Goal: Information Seeking & Learning: Find specific fact

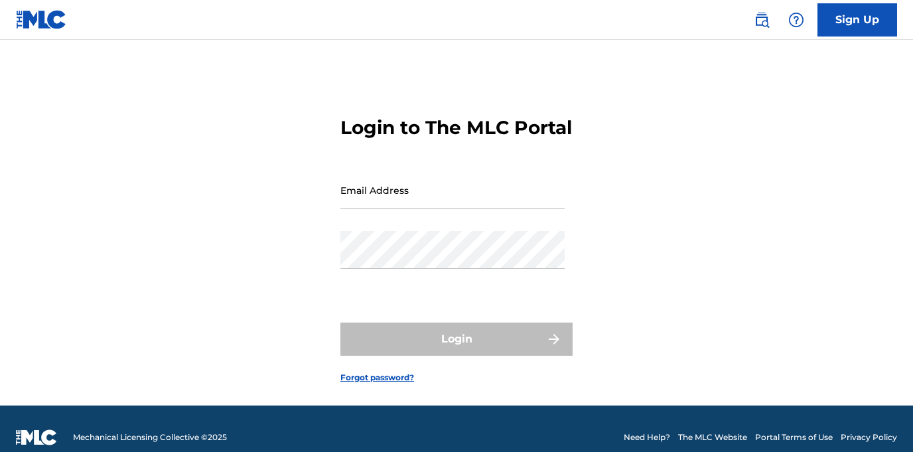
click at [443, 209] on input "Email Address" at bounding box center [452, 190] width 224 height 38
type input "[PERSON_NAME][EMAIL_ADDRESS][PERSON_NAME][DOMAIN_NAME]"
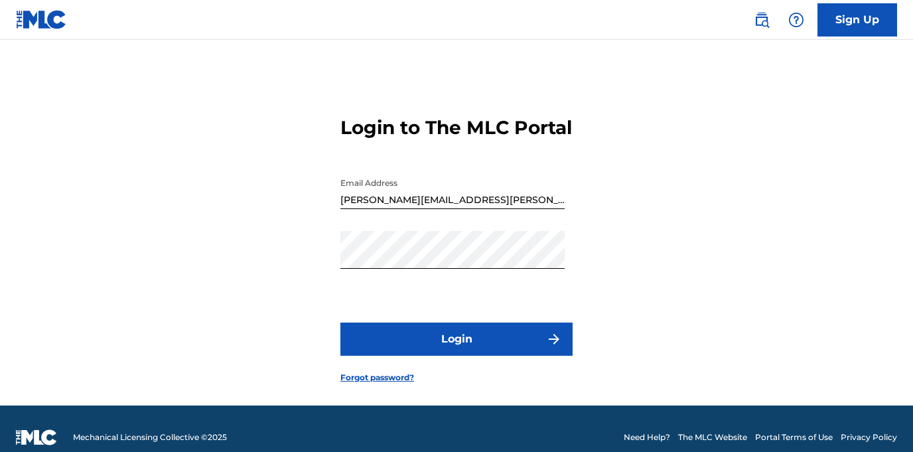
click at [410, 352] on button "Login" at bounding box center [456, 339] width 232 height 33
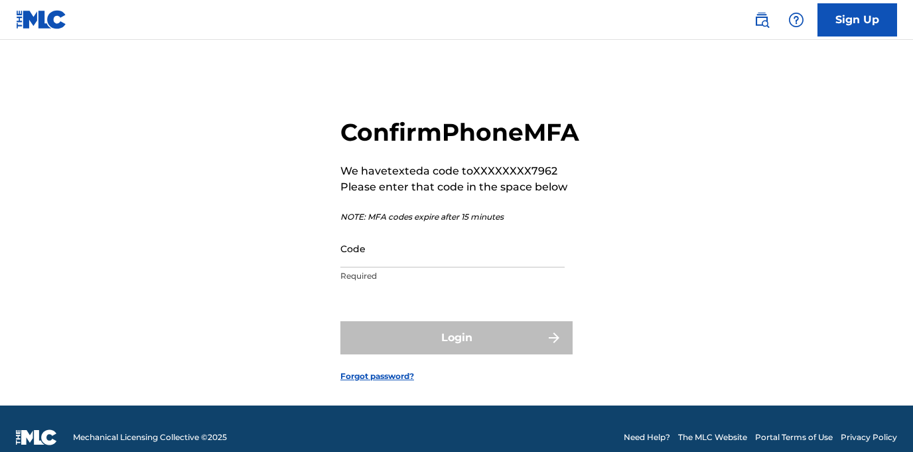
click at [421, 267] on input "Code" at bounding box center [452, 249] width 224 height 38
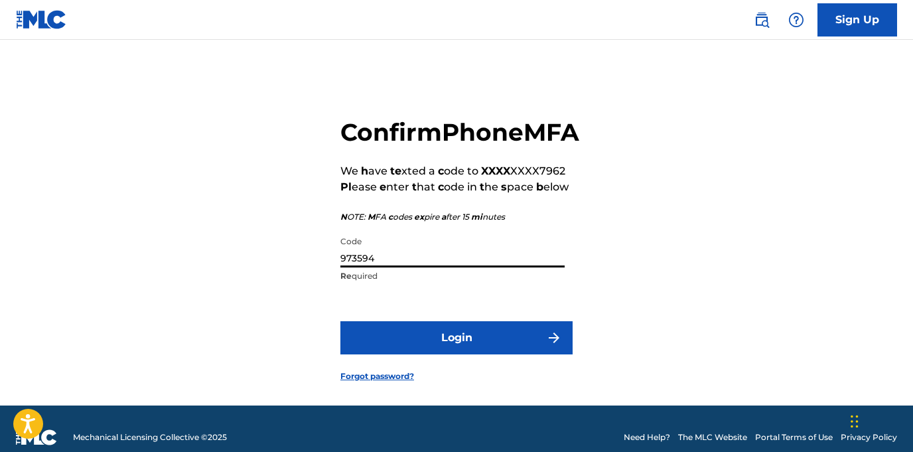
type input "973594"
click at [455, 354] on button "Login" at bounding box center [456, 337] width 232 height 33
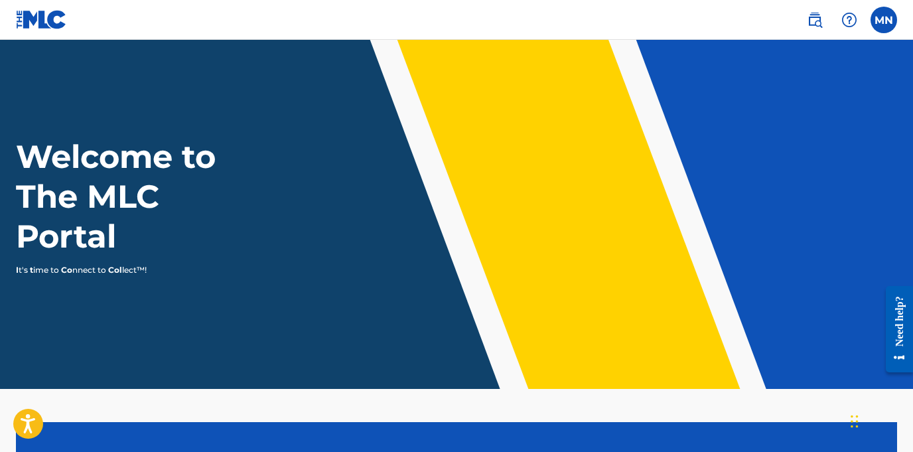
click at [884, 21] on label at bounding box center [884, 20] width 27 height 27
click at [884, 20] on input "MN Mi chael Ni [PERSON_NAME] [PERSON_NAME] .[PERSON_NAME][EMAIL_ADDRESS][DOMAIN…" at bounding box center [884, 20] width 0 height 0
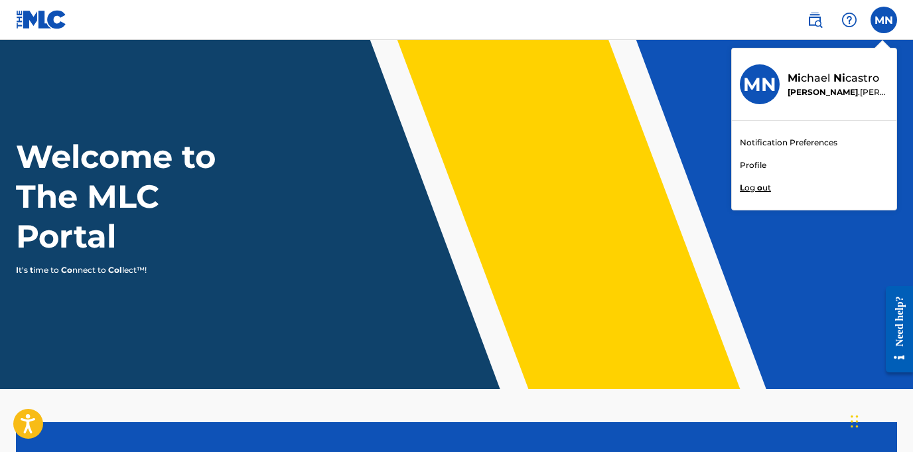
click at [761, 85] on h3 "MN" at bounding box center [759, 84] width 33 height 23
click at [884, 20] on input "MN Mi chael Ni [PERSON_NAME] [PERSON_NAME] .[PERSON_NAME][EMAIL_ADDRESS][DOMAIN…" at bounding box center [884, 20] width 0 height 0
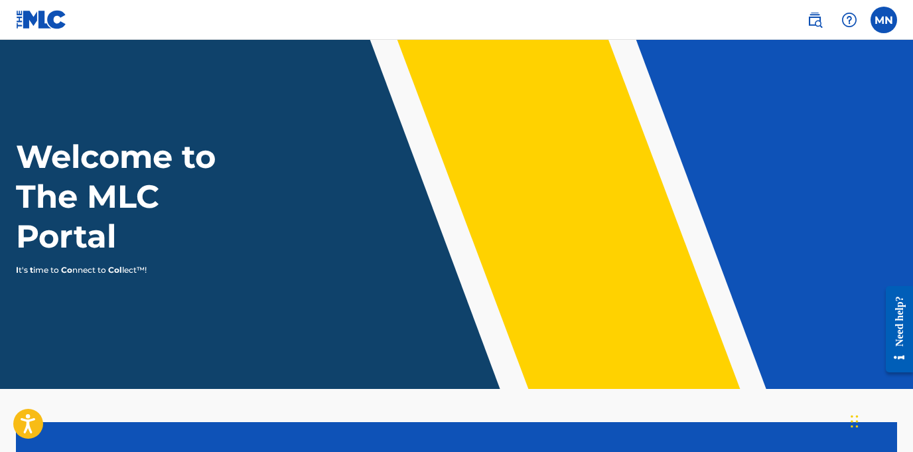
click at [509, 78] on header "Welcome to The MLC Portal I t's t ime to Co nnect to Col lect™!" at bounding box center [456, 214] width 913 height 349
click at [818, 23] on img at bounding box center [815, 20] width 16 height 16
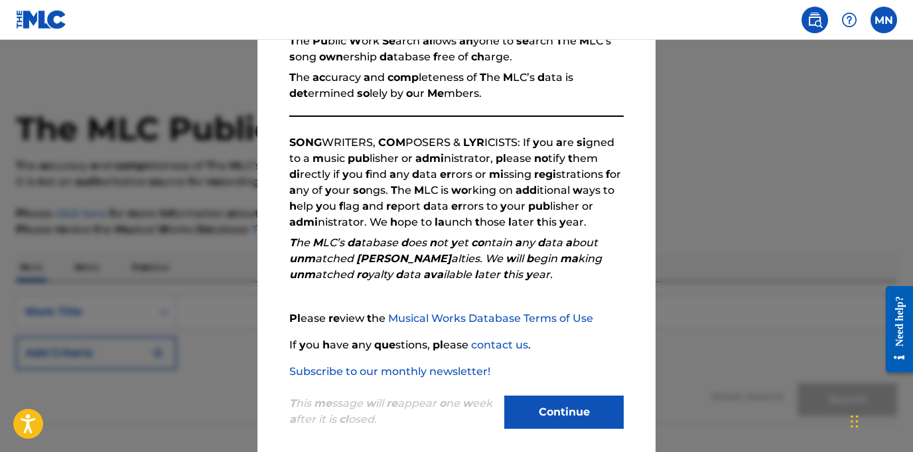
scroll to position [155, 0]
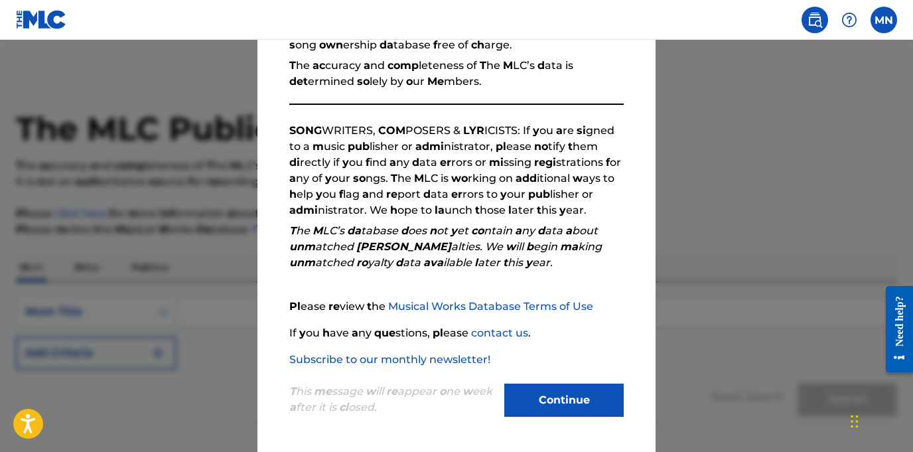
click at [553, 401] on button "Continue" at bounding box center [563, 400] width 119 height 33
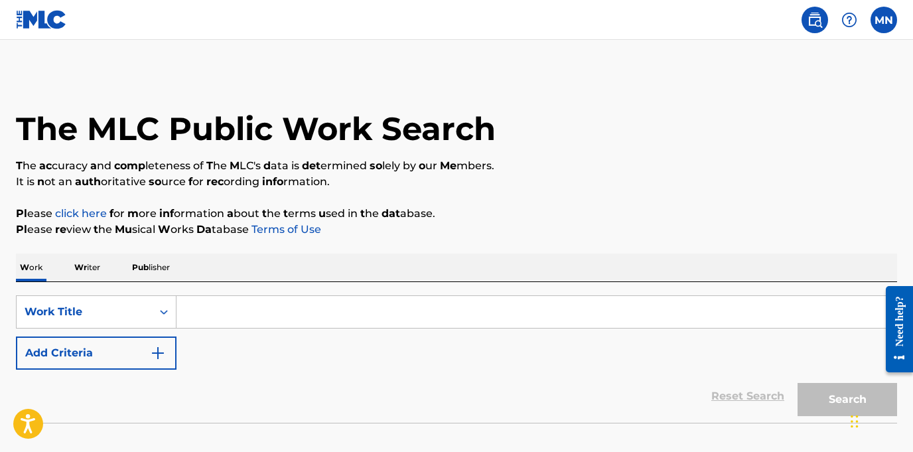
click at [91, 271] on span "Wr iter" at bounding box center [87, 267] width 26 height 10
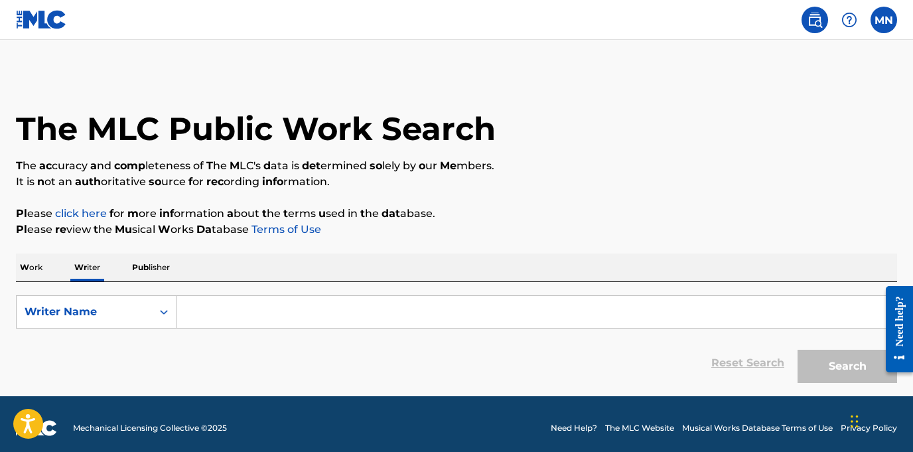
click at [209, 311] on input "Search Form" at bounding box center [537, 312] width 720 height 32
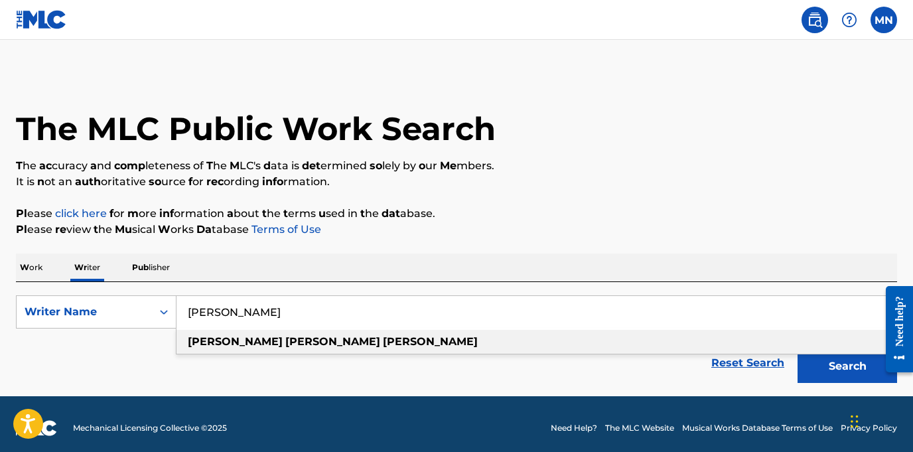
type input "[PERSON_NAME]"
click at [383, 345] on strong "[PERSON_NAME]" at bounding box center [430, 341] width 95 height 13
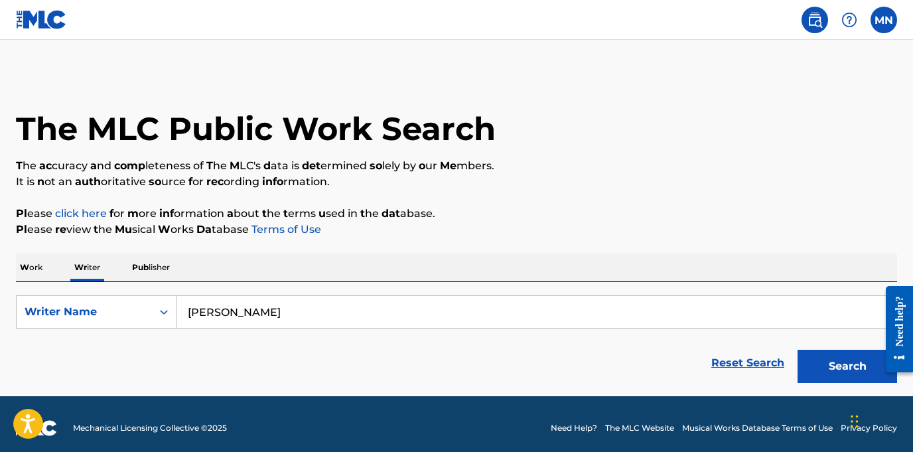
click at [841, 357] on button "Search" at bounding box center [848, 366] width 100 height 33
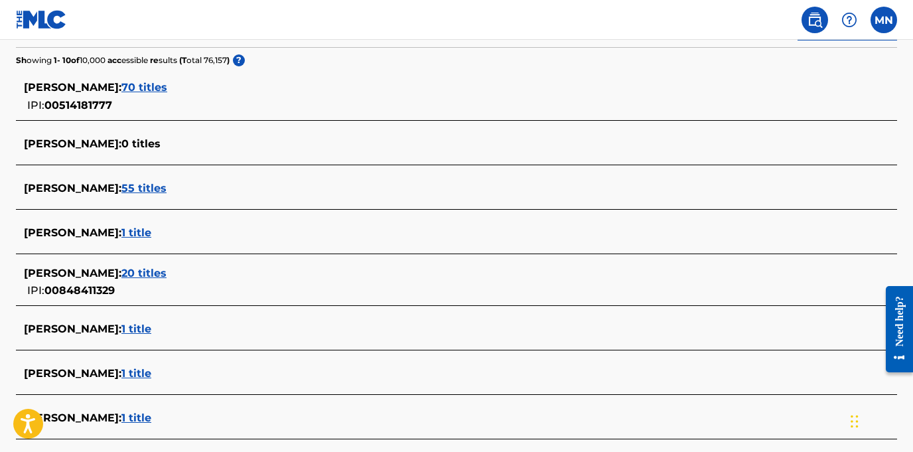
scroll to position [345, 0]
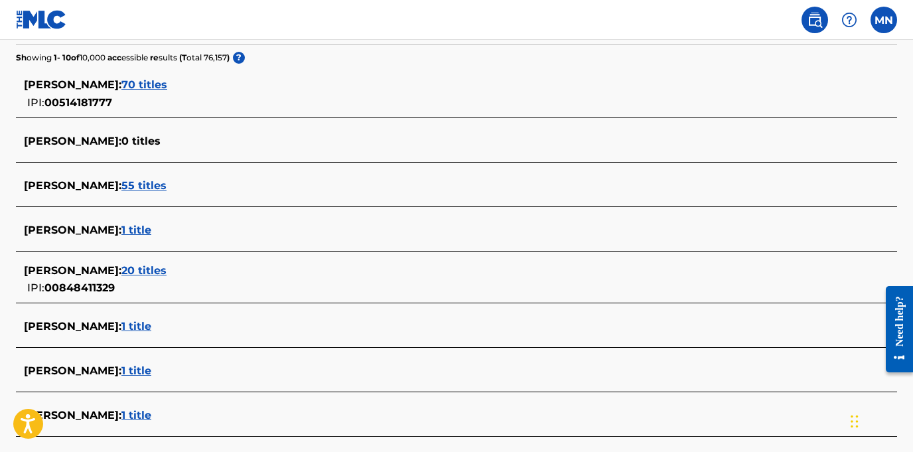
click at [167, 185] on span "55 titles" at bounding box center [143, 185] width 45 height 13
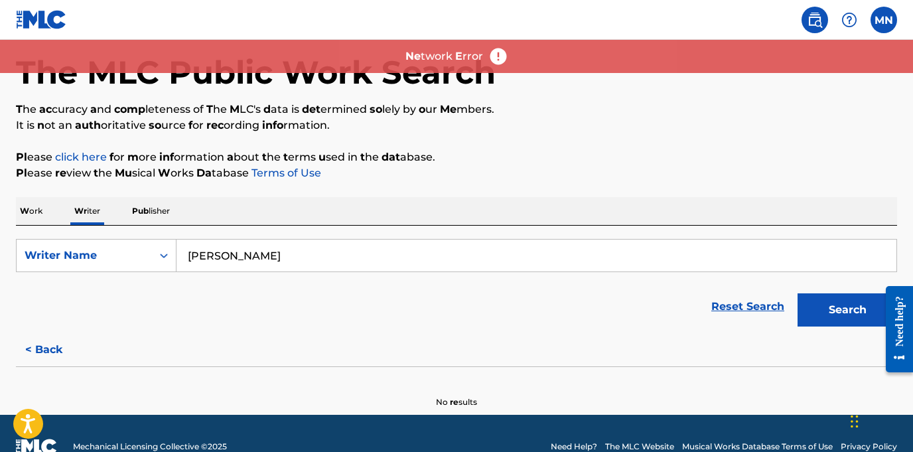
scroll to position [0, 0]
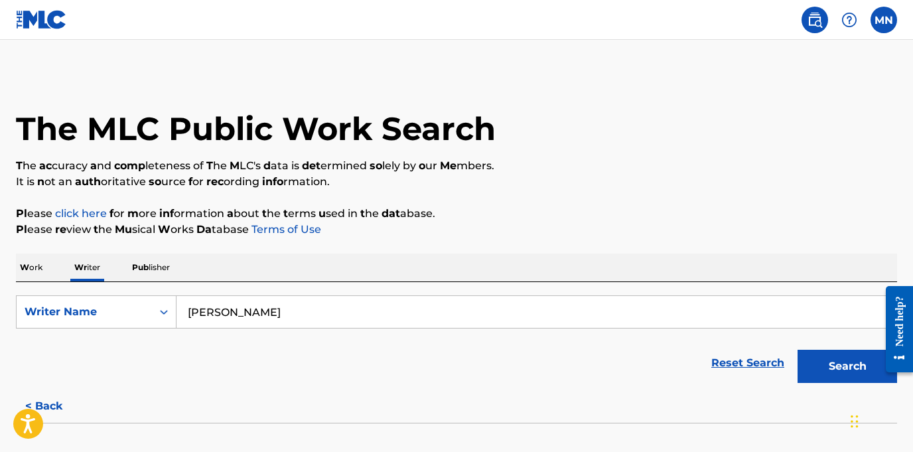
click at [851, 368] on button "Search" at bounding box center [848, 366] width 100 height 33
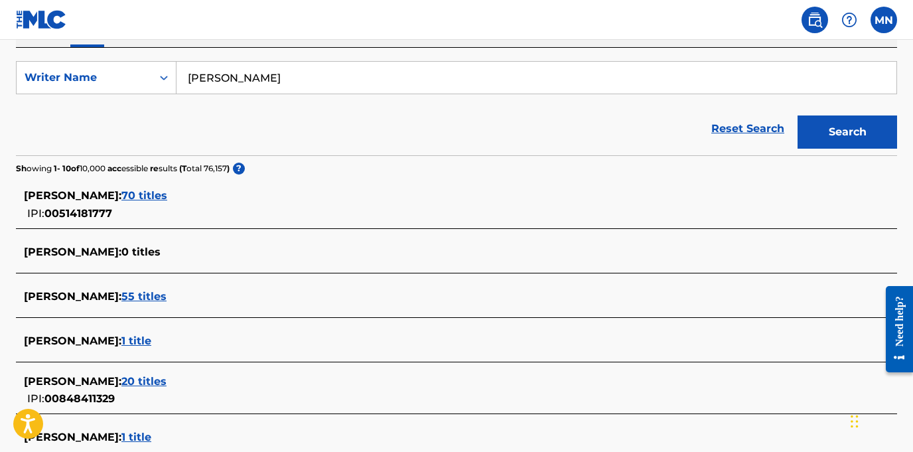
scroll to position [248, 0]
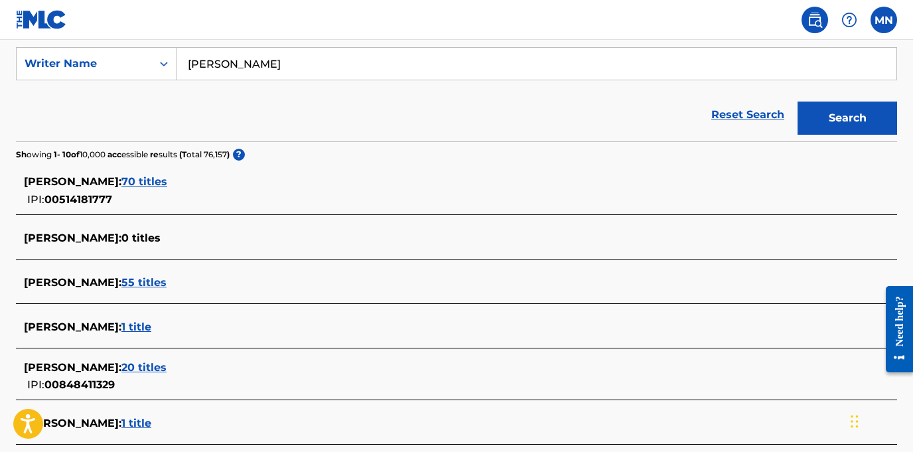
click at [167, 282] on span "55 titles" at bounding box center [143, 282] width 45 height 13
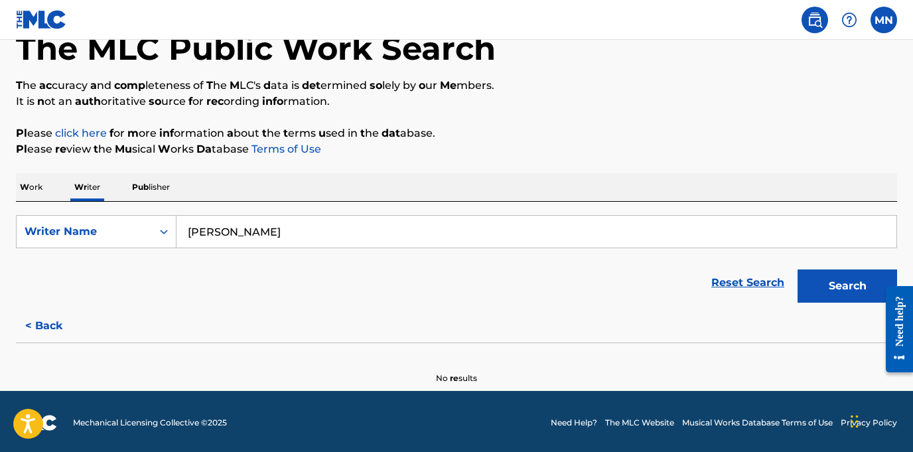
scroll to position [83, 0]
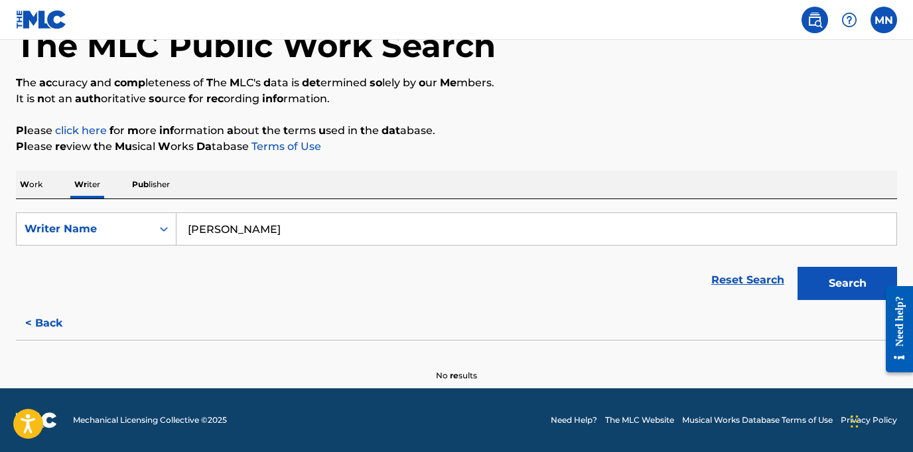
click at [139, 183] on span "Pub" at bounding box center [140, 184] width 17 height 10
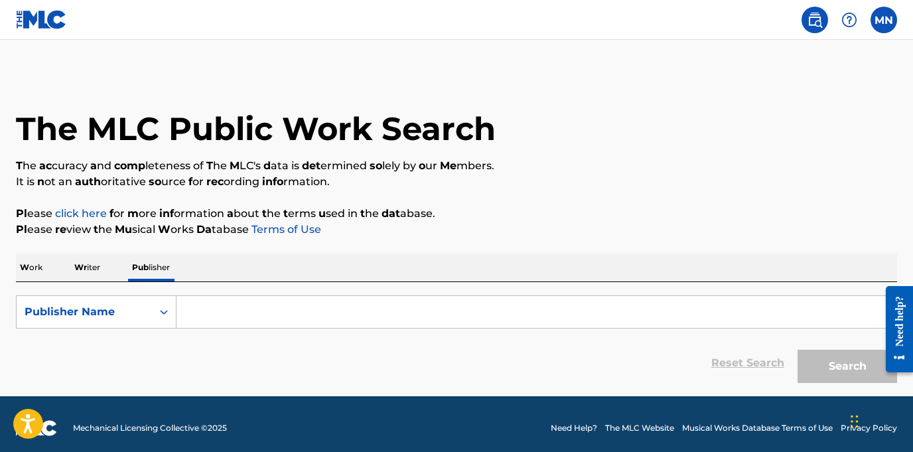
click at [94, 265] on span "Wr iter" at bounding box center [87, 267] width 26 height 10
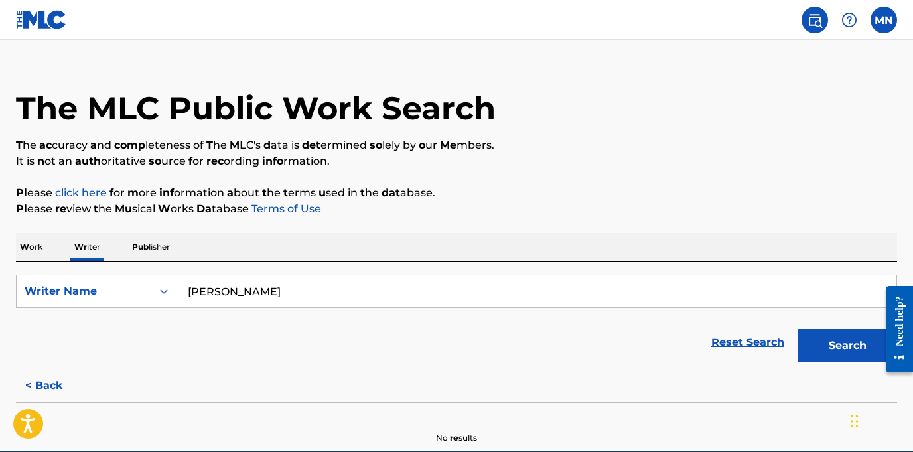
scroll to position [83, 0]
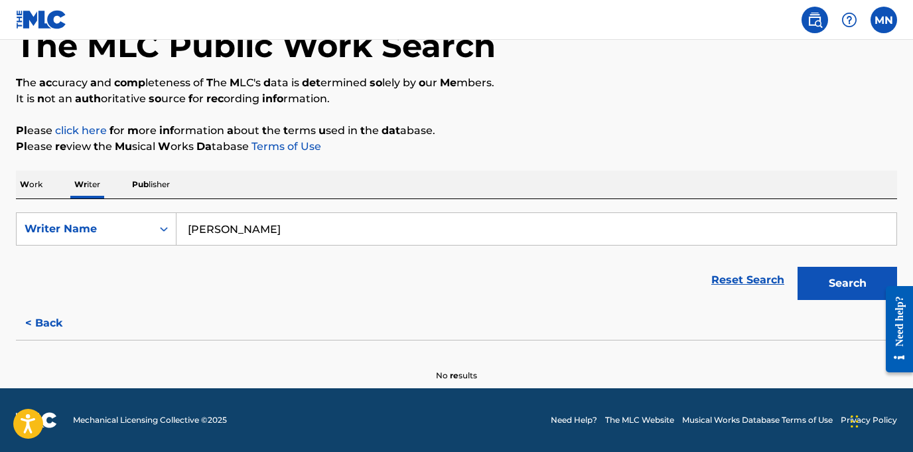
click at [431, 225] on input "[PERSON_NAME]" at bounding box center [537, 229] width 720 height 32
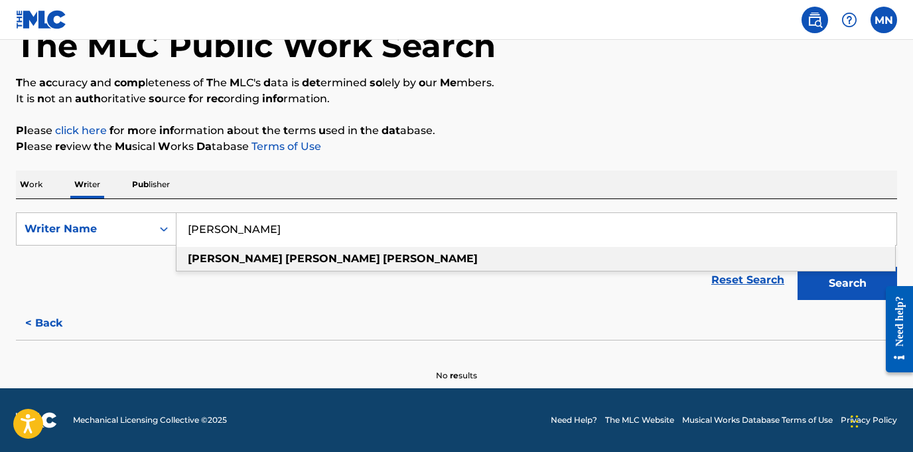
click at [329, 254] on div "[PERSON_NAME]" at bounding box center [536, 259] width 719 height 24
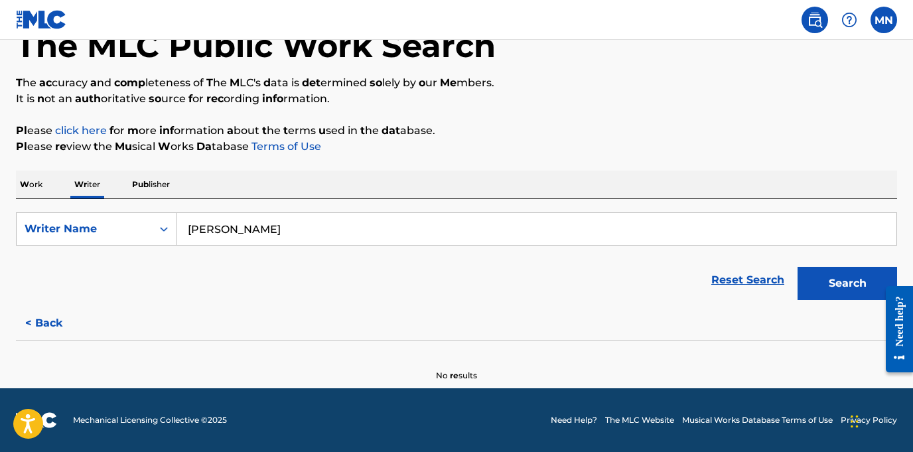
click at [843, 305] on div "Search" at bounding box center [844, 280] width 106 height 53
click at [842, 300] on div "Search" at bounding box center [844, 280] width 106 height 53
click at [841, 293] on button "Search" at bounding box center [848, 283] width 100 height 33
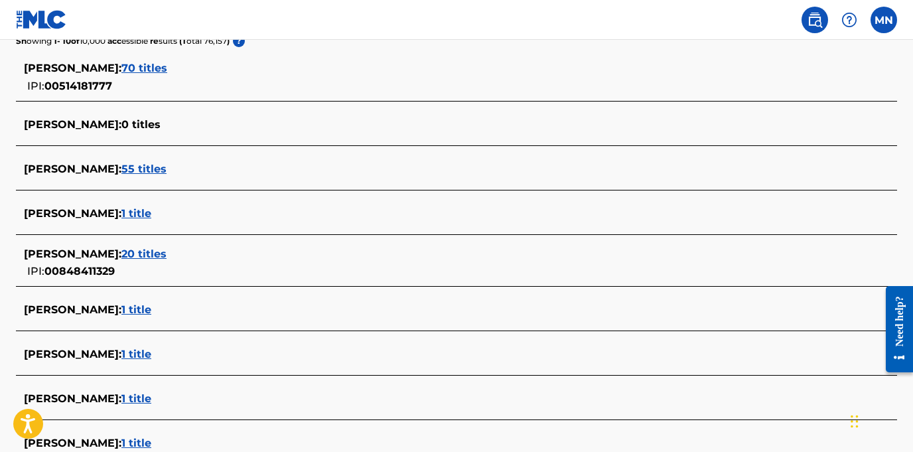
scroll to position [363, 0]
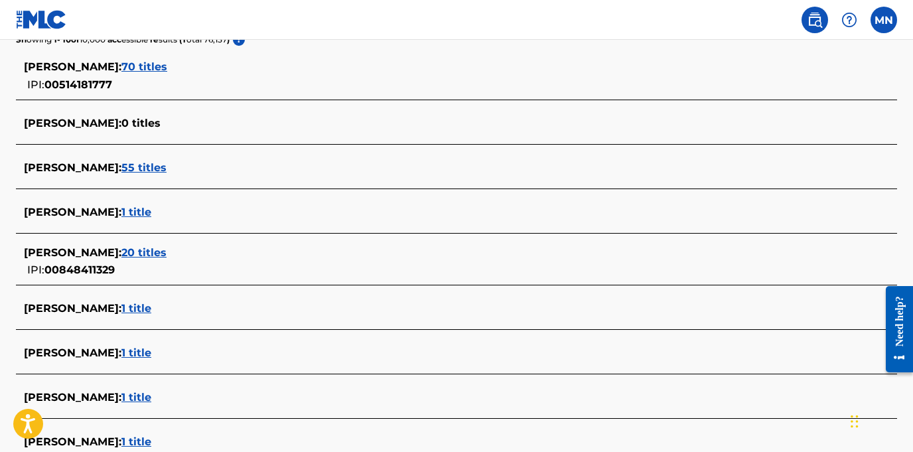
click at [167, 167] on span "55 titles" at bounding box center [143, 167] width 45 height 13
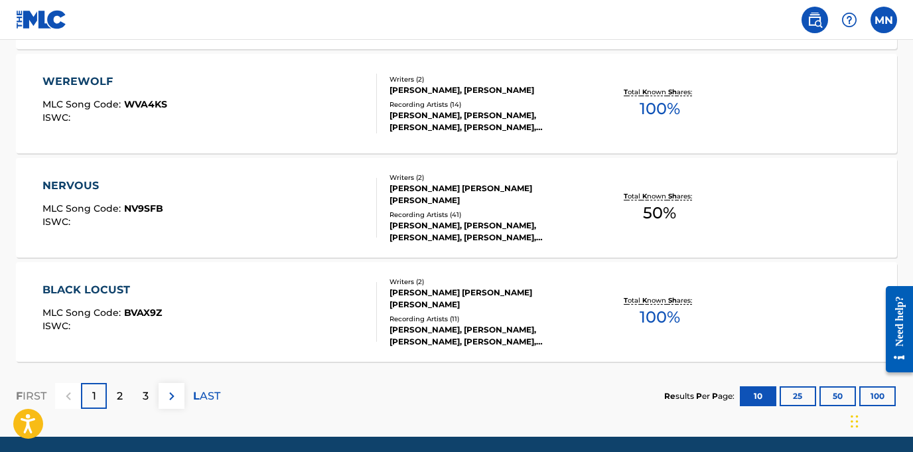
scroll to position [1127, 0]
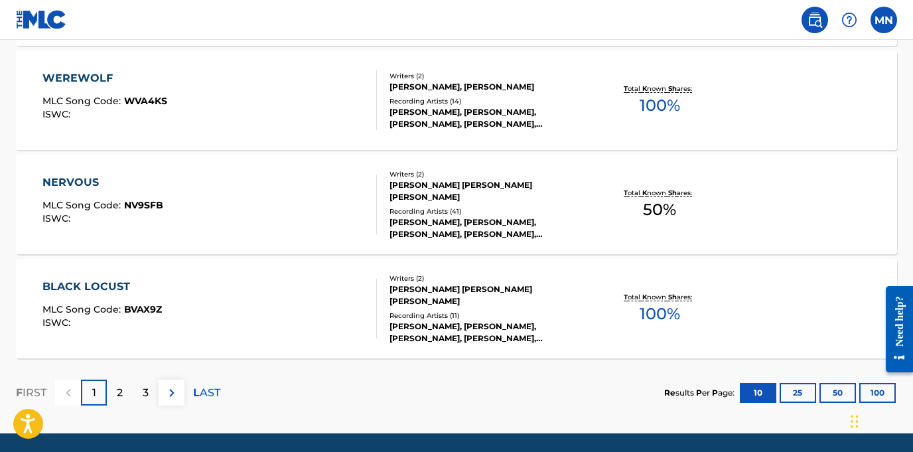
click at [118, 394] on p "2" at bounding box center [120, 393] width 6 height 16
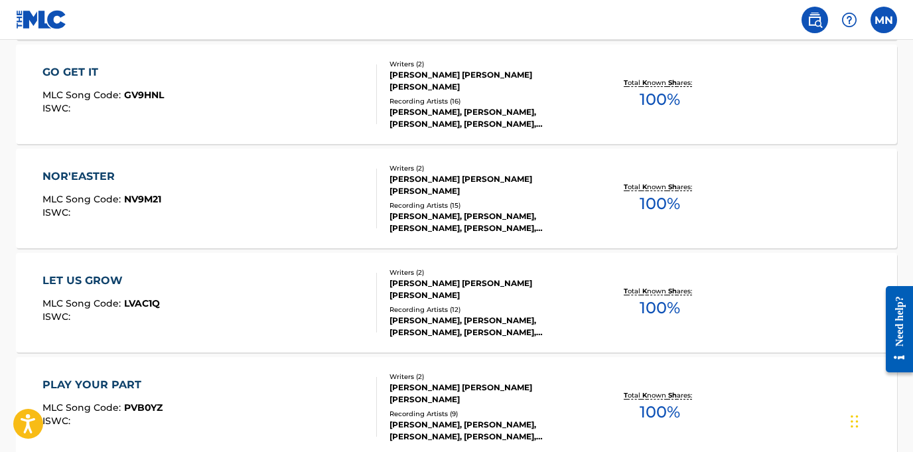
scroll to position [1173, 0]
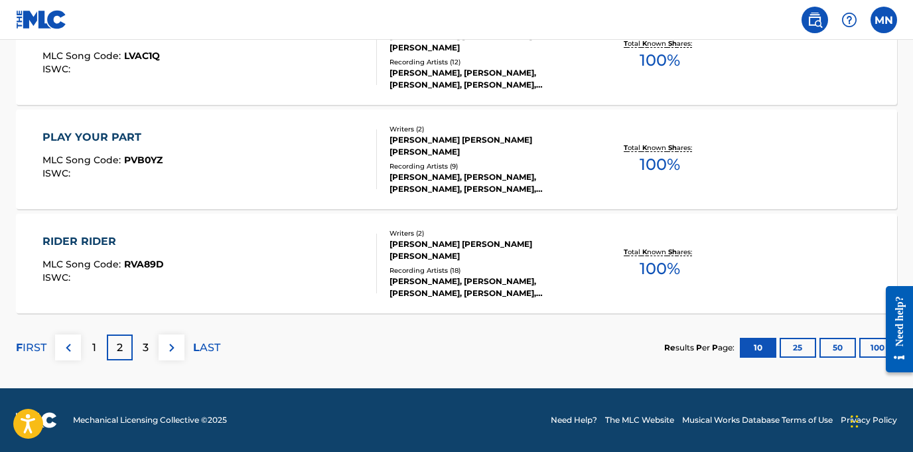
click at [147, 342] on p "3" at bounding box center [146, 348] width 6 height 16
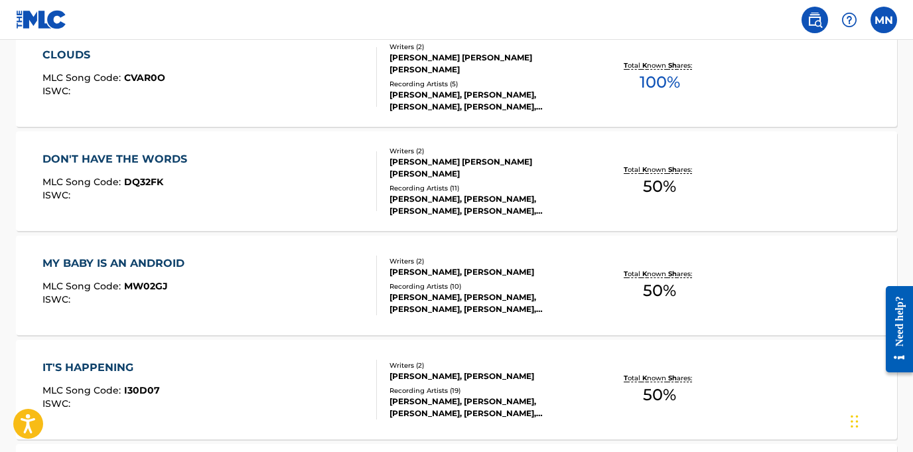
scroll to position [423, 0]
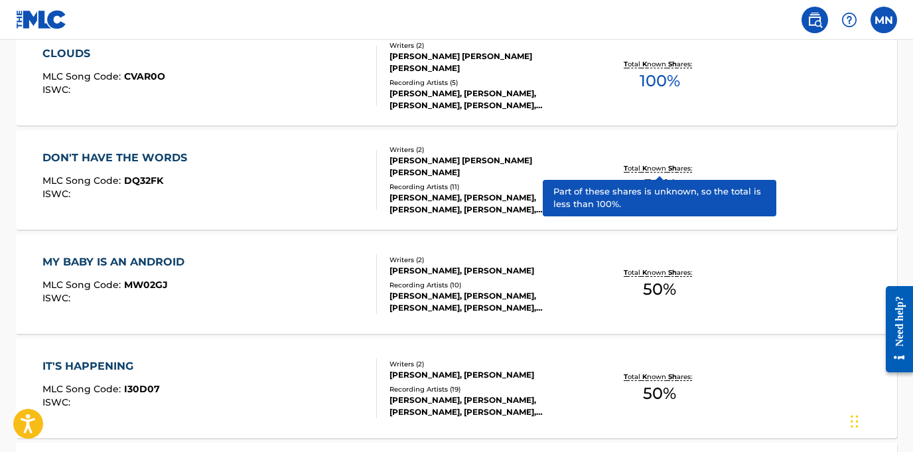
click at [656, 168] on span "K nown" at bounding box center [654, 168] width 24 height 9
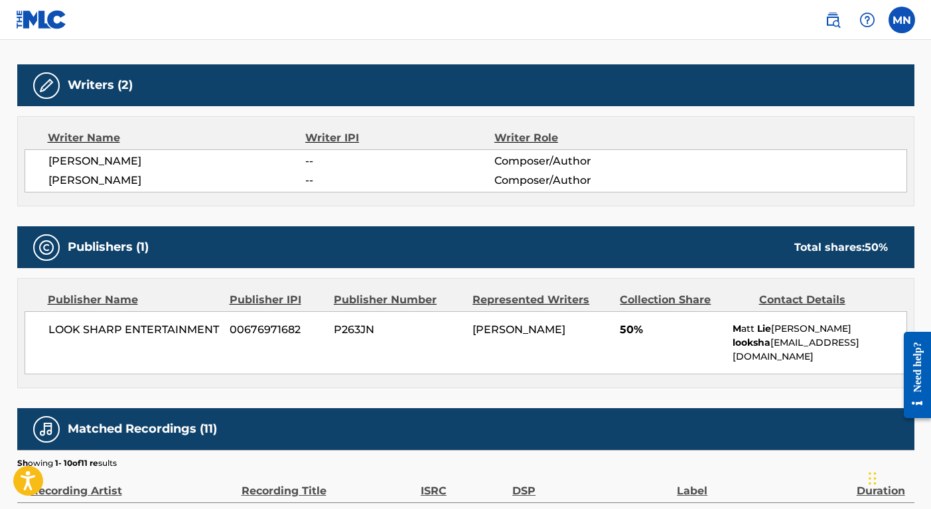
scroll to position [367, 0]
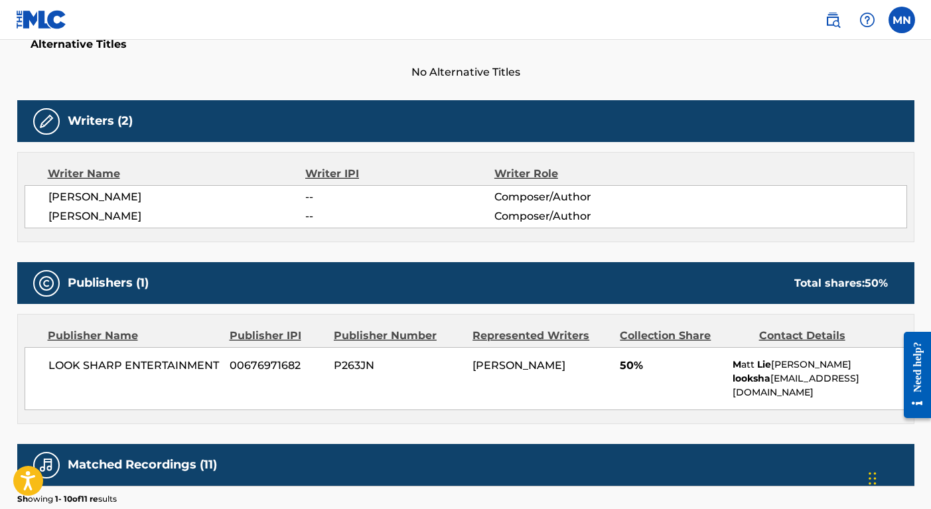
click at [441, 72] on span "No Alternative Titles" at bounding box center [465, 72] width 897 height 16
drag, startPoint x: 157, startPoint y: 190, endPoint x: 194, endPoint y: 206, distance: 40.2
click at [192, 205] on div "[PERSON_NAME] -- Composer/Author [PERSON_NAME] -- Composer/Author" at bounding box center [466, 206] width 883 height 43
click at [194, 206] on div "[PERSON_NAME] -- Composer/Author [PERSON_NAME] -- Composer/Author" at bounding box center [466, 206] width 883 height 43
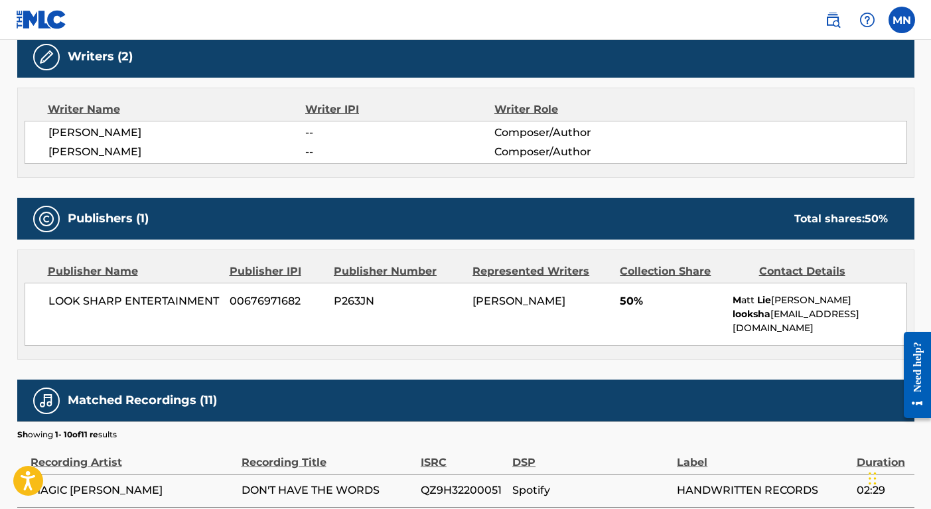
scroll to position [0, 0]
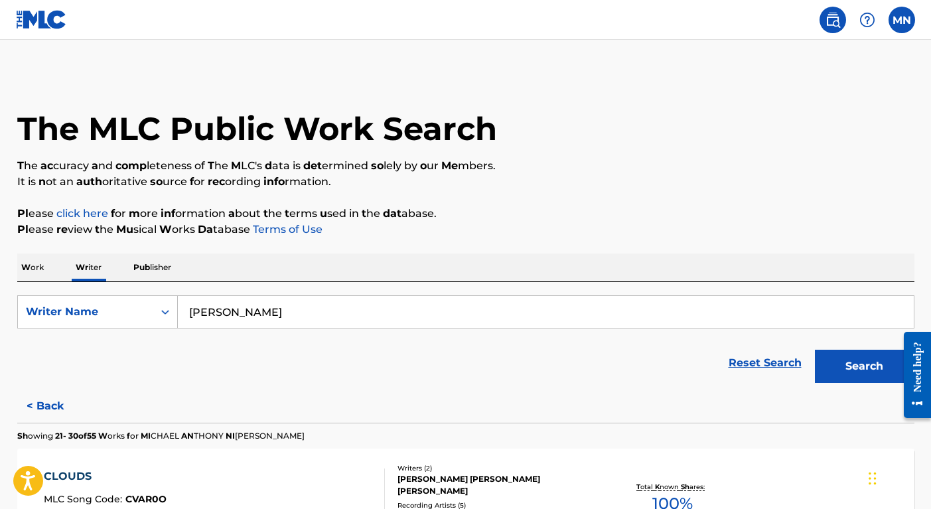
click at [905, 19] on label at bounding box center [902, 20] width 27 height 27
click at [902, 20] on input "MN Mi chael Ni [PERSON_NAME] [PERSON_NAME] .[PERSON_NAME][EMAIL_ADDRESS][DOMAIN…" at bounding box center [902, 20] width 0 height 0
click at [785, 164] on div "Notification Preferences Profile L og o ut" at bounding box center [832, 165] width 165 height 89
click at [902, 20] on input "MN Mi chael Ni [PERSON_NAME] [PERSON_NAME] .[PERSON_NAME][EMAIL_ADDRESS][DOMAIN…" at bounding box center [902, 20] width 0 height 0
click at [773, 167] on link "Profile" at bounding box center [771, 165] width 27 height 12
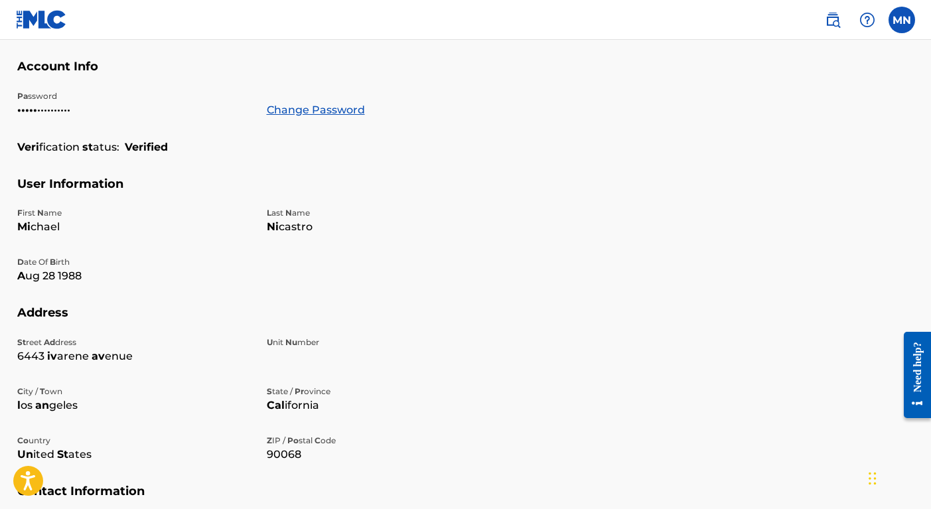
scroll to position [384, 0]
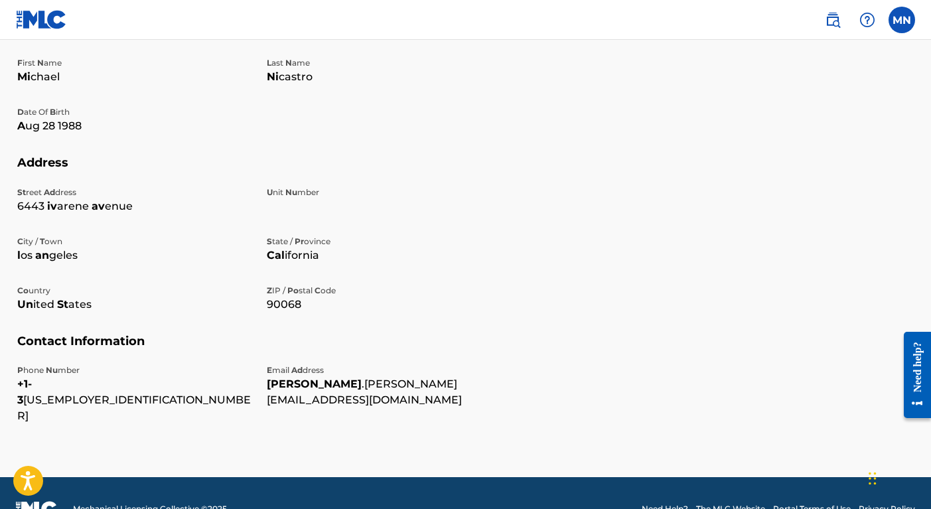
click at [905, 17] on label at bounding box center [902, 20] width 27 height 27
click at [902, 20] on input "MN Mi chael Ni [PERSON_NAME] [PERSON_NAME] .[PERSON_NAME][EMAIL_ADDRESS][DOMAIN…" at bounding box center [902, 20] width 0 height 0
click at [905, 17] on div "MN MN Mi chael Ni [PERSON_NAME] [PERSON_NAME] .[PERSON_NAME][EMAIL_ADDRESS][DOM…" at bounding box center [902, 20] width 27 height 27
click at [837, 16] on img at bounding box center [833, 20] width 16 height 16
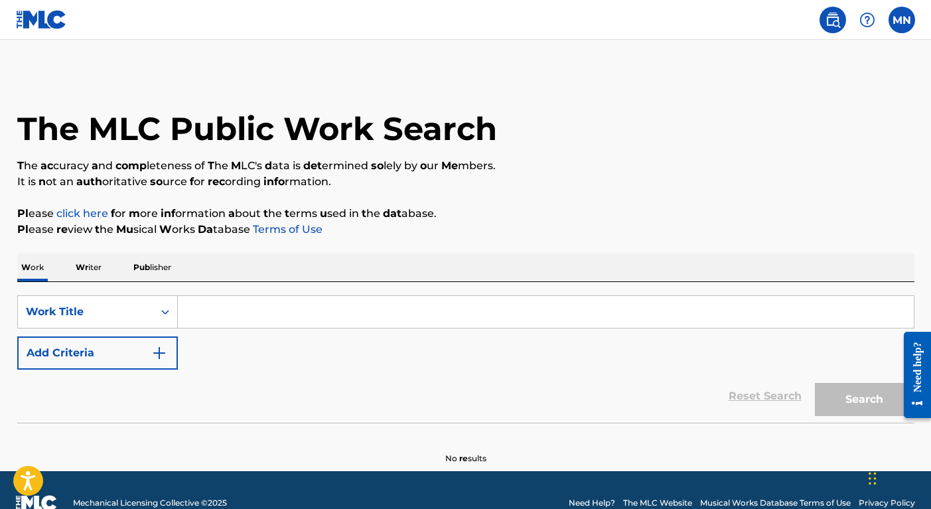
scroll to position [26, 0]
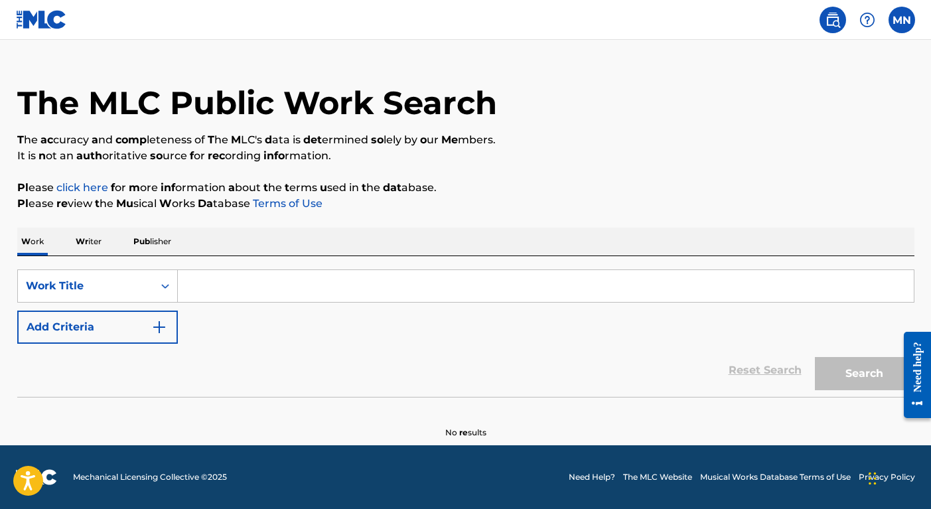
click at [88, 242] on span "Wr iter" at bounding box center [89, 241] width 26 height 10
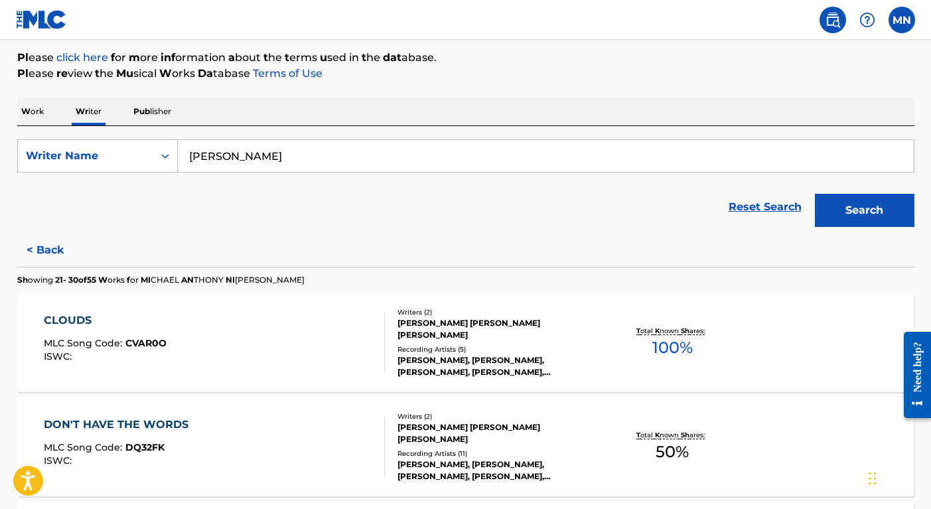
scroll to position [165, 0]
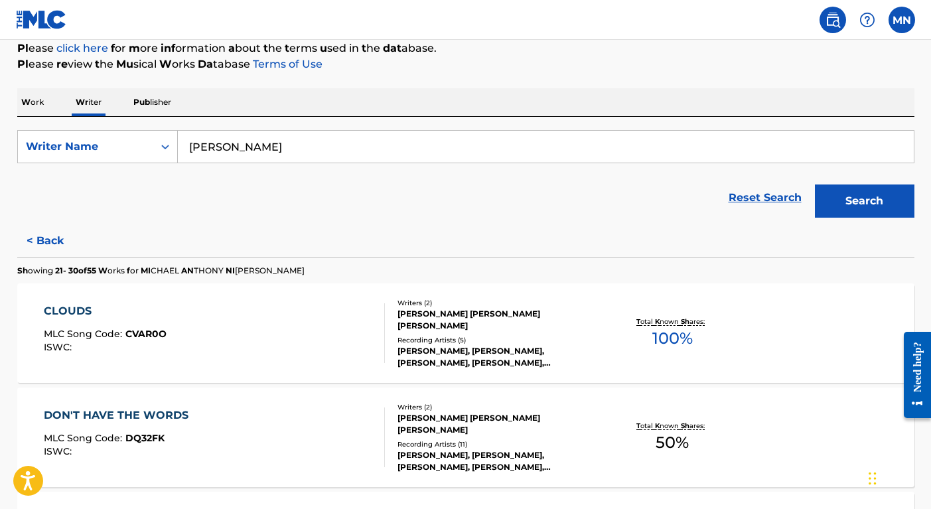
click at [448, 327] on div "[PERSON_NAME] [PERSON_NAME] [PERSON_NAME]" at bounding box center [498, 320] width 200 height 24
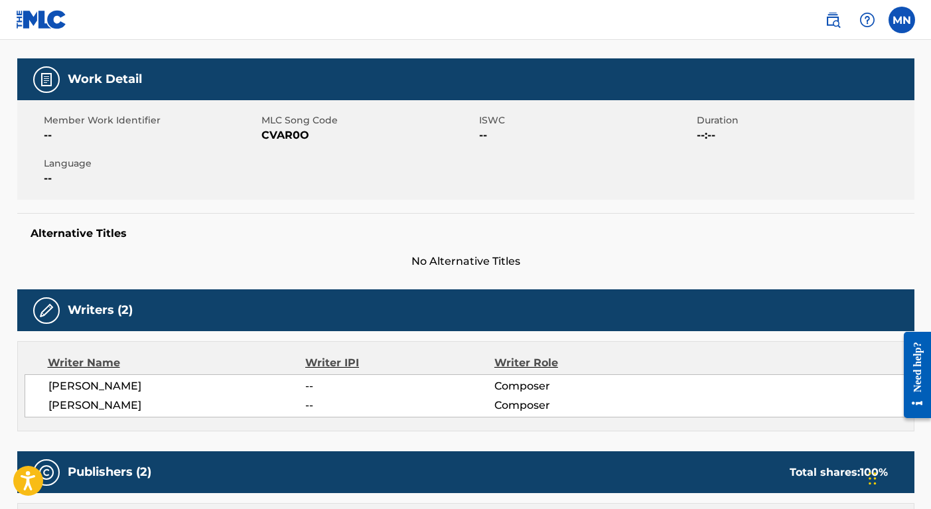
scroll to position [188, 0]
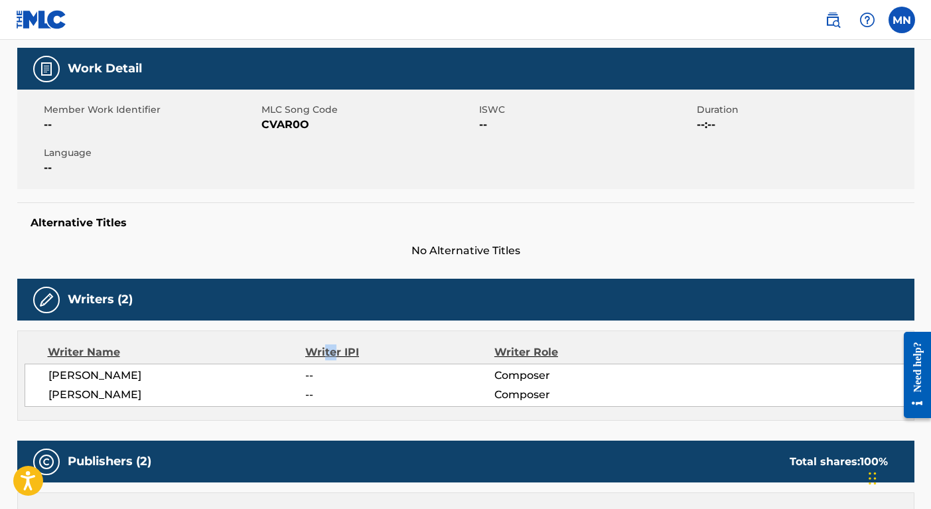
drag, startPoint x: 326, startPoint y: 356, endPoint x: 356, endPoint y: 358, distance: 29.9
click at [347, 356] on div "Writer IPI" at bounding box center [399, 352] width 189 height 16
click at [356, 358] on div "Writer IPI" at bounding box center [399, 352] width 189 height 16
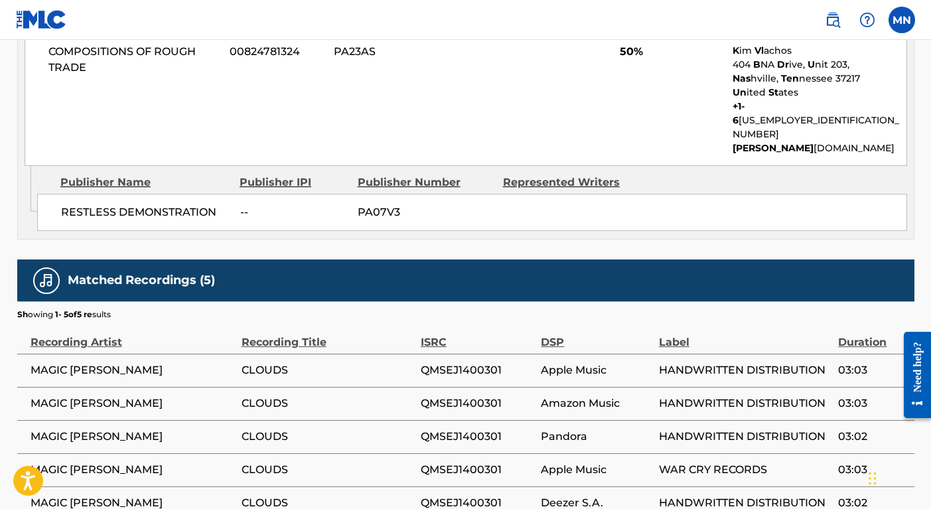
scroll to position [867, 0]
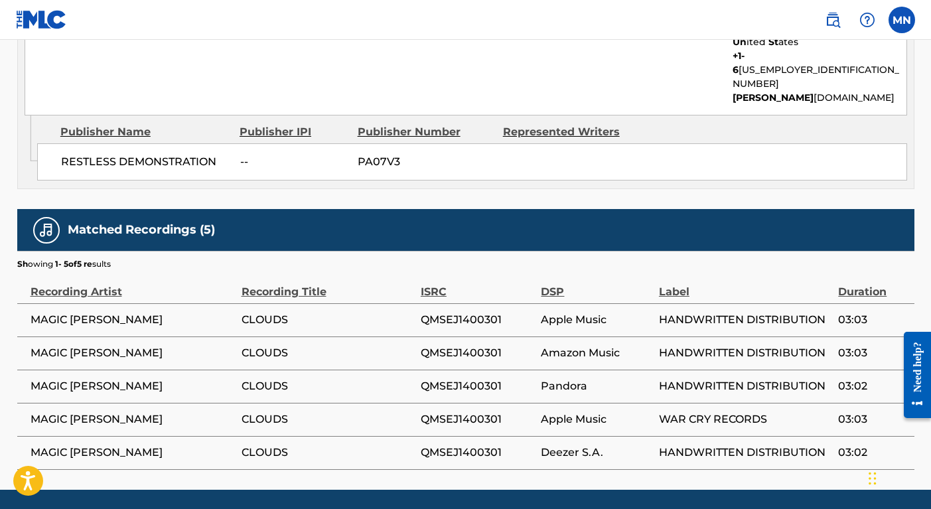
click at [275, 270] on div "Recording Title" at bounding box center [328, 285] width 173 height 30
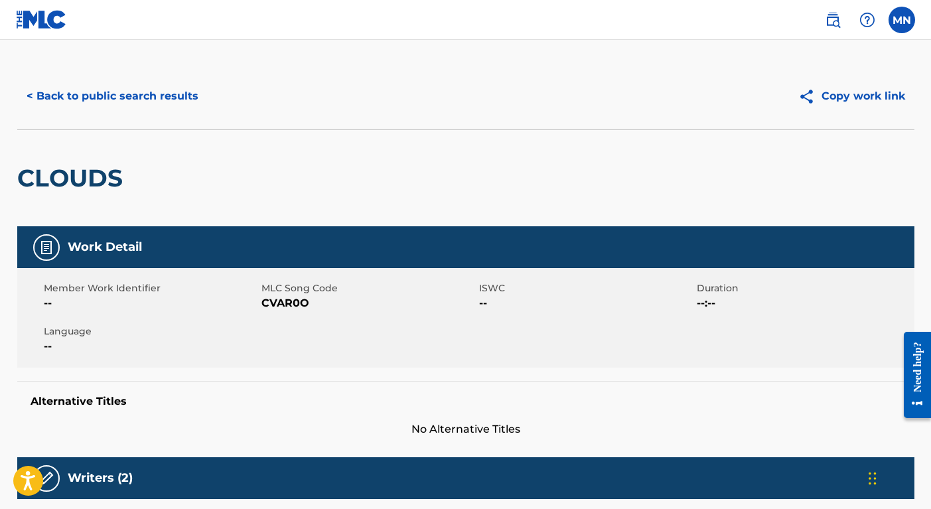
scroll to position [0, 0]
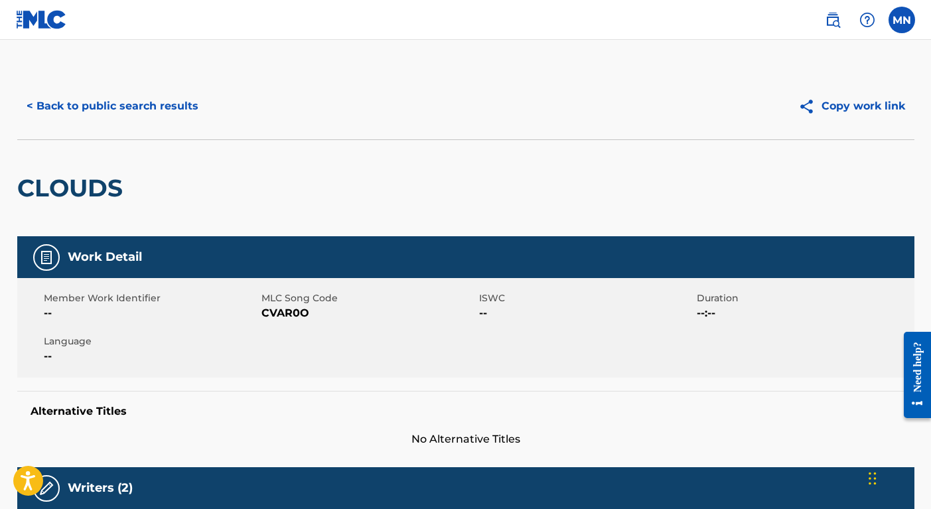
click at [89, 109] on button "< Back to public search results" at bounding box center [112, 106] width 190 height 33
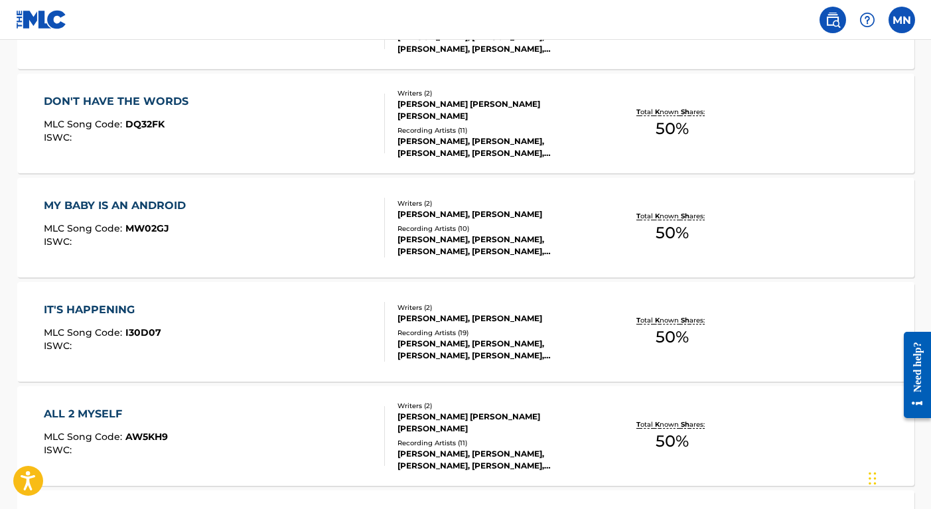
scroll to position [498, 0]
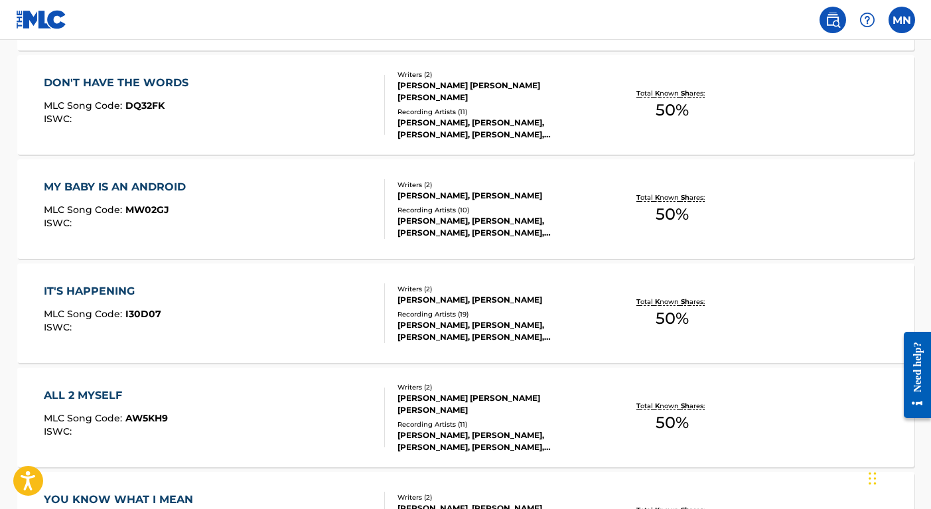
click at [467, 317] on div "Recording Artists ( 19 )" at bounding box center [498, 314] width 200 height 10
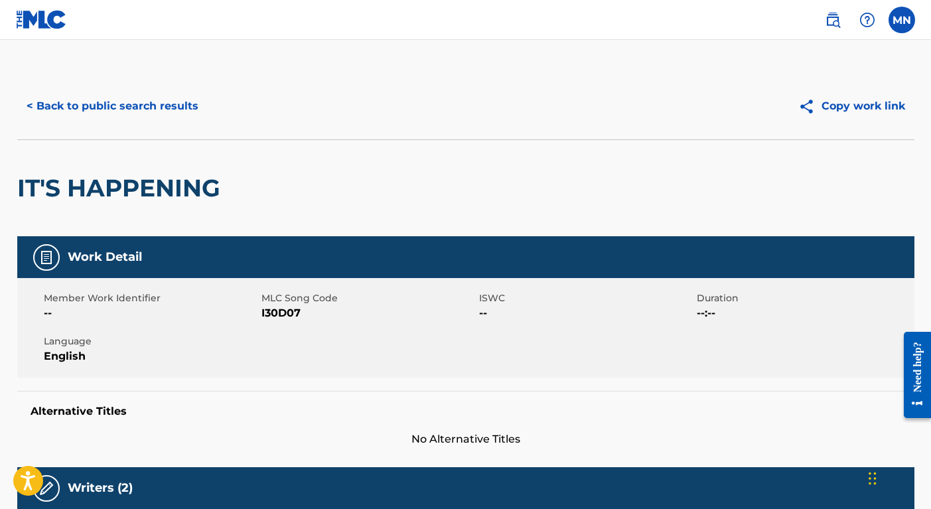
click at [86, 106] on button "< Back to public search results" at bounding box center [112, 106] width 190 height 33
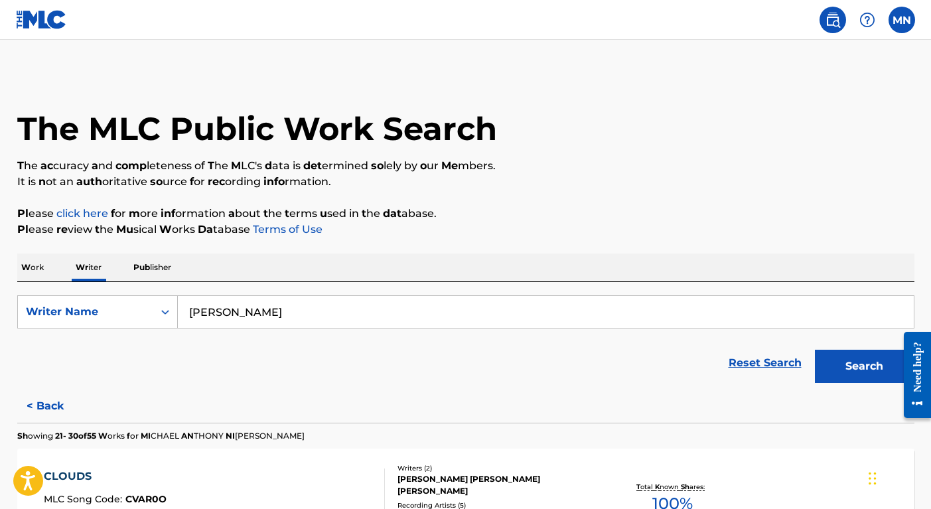
click at [150, 268] on span "Pub lisher" at bounding box center [152, 267] width 38 height 10
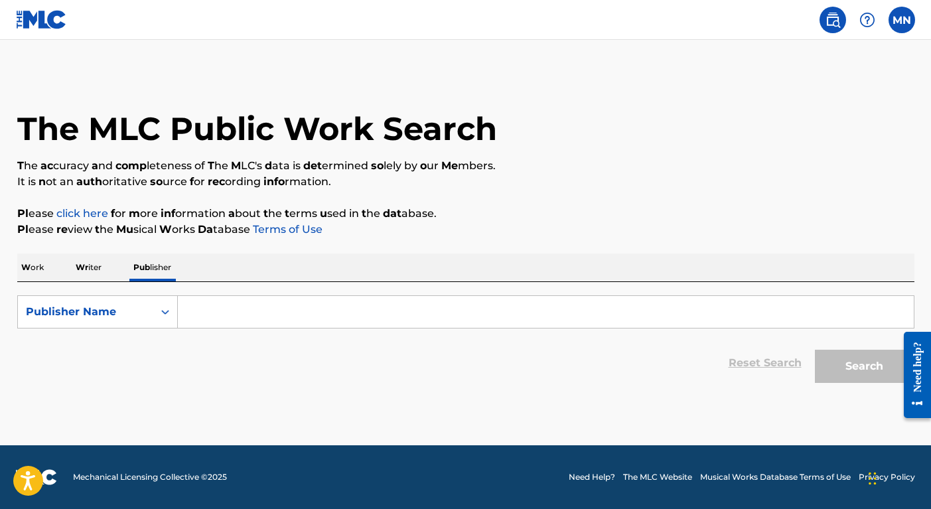
click at [244, 317] on input "Search Form" at bounding box center [546, 312] width 736 height 32
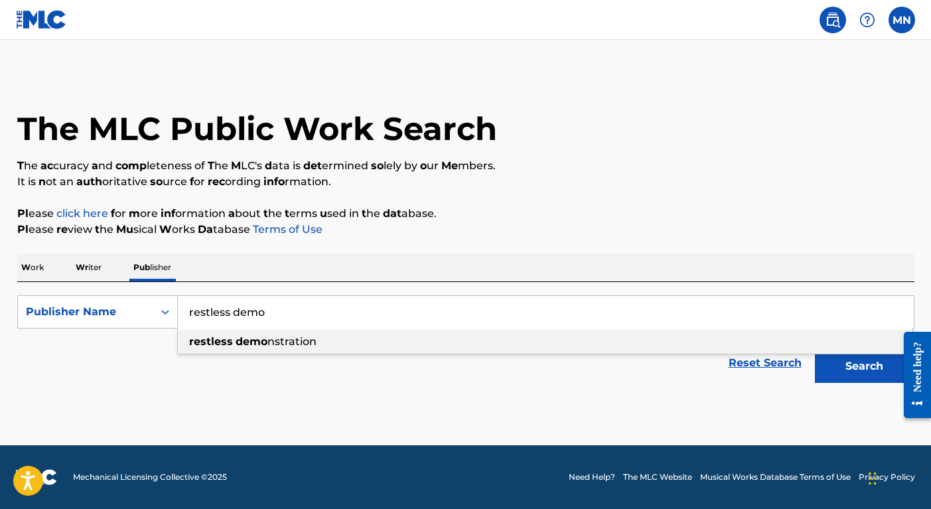
click at [258, 339] on strong "demo" at bounding box center [252, 341] width 32 height 13
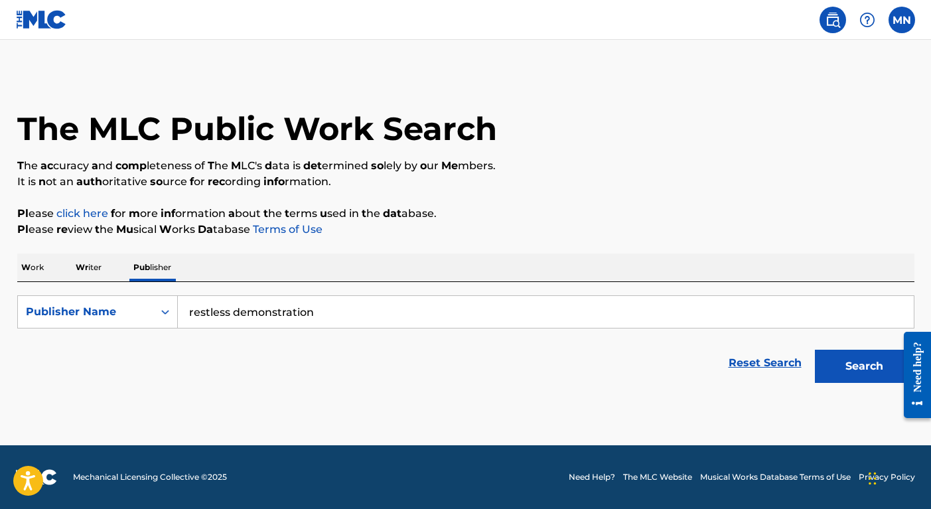
click at [870, 386] on div "Search" at bounding box center [861, 362] width 106 height 53
click at [873, 372] on button "Search" at bounding box center [865, 366] width 100 height 33
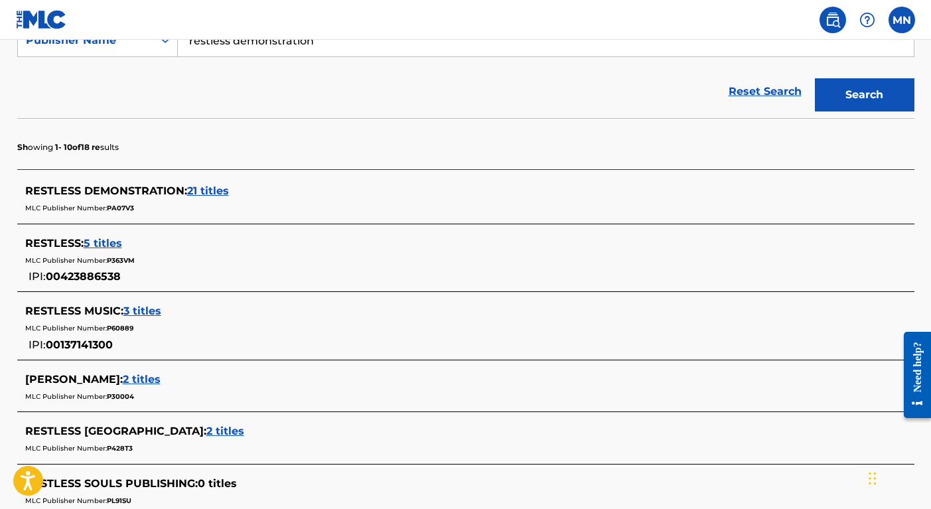
scroll to position [317, 0]
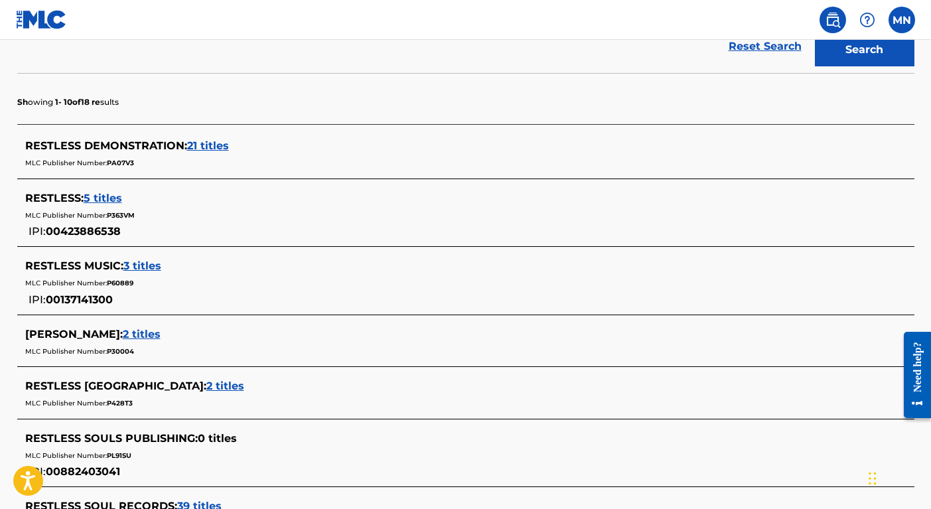
click at [208, 145] on span "21 titles" at bounding box center [208, 145] width 42 height 13
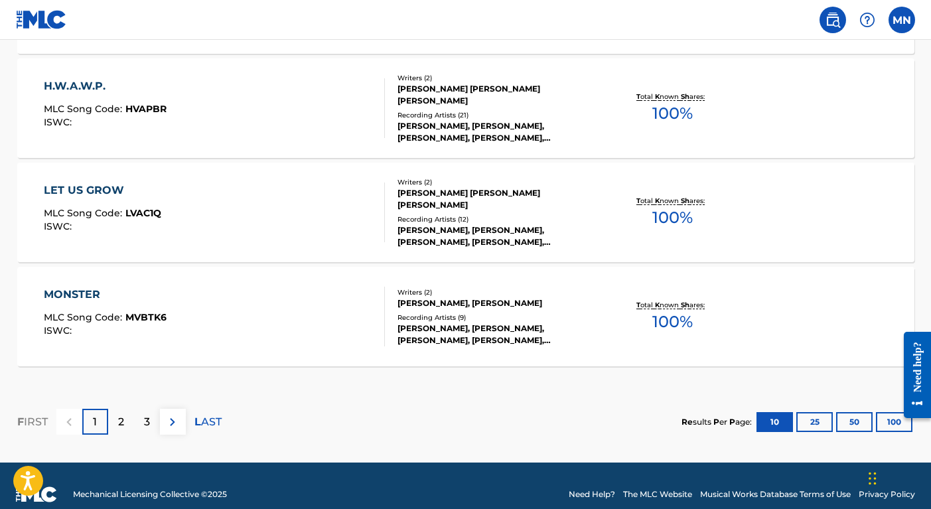
scroll to position [1154, 0]
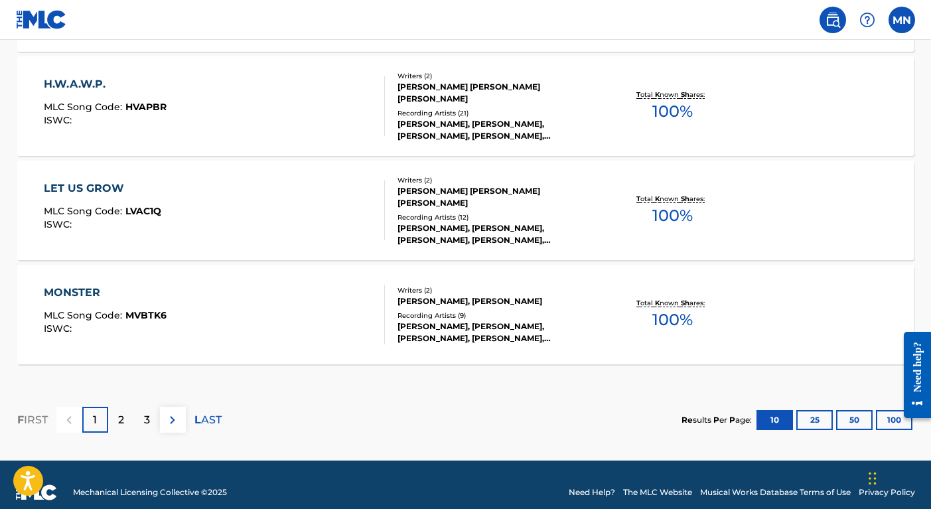
click at [116, 415] on div "2" at bounding box center [121, 420] width 26 height 26
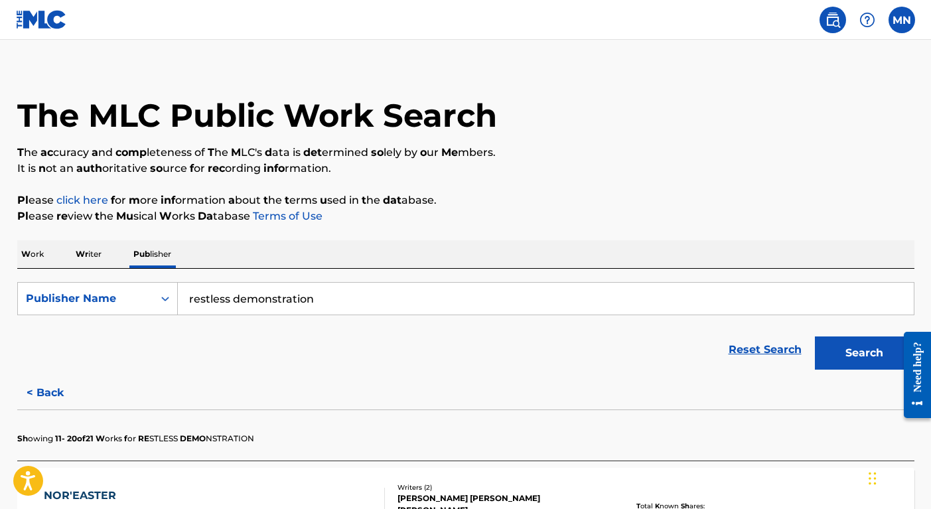
scroll to position [0, 0]
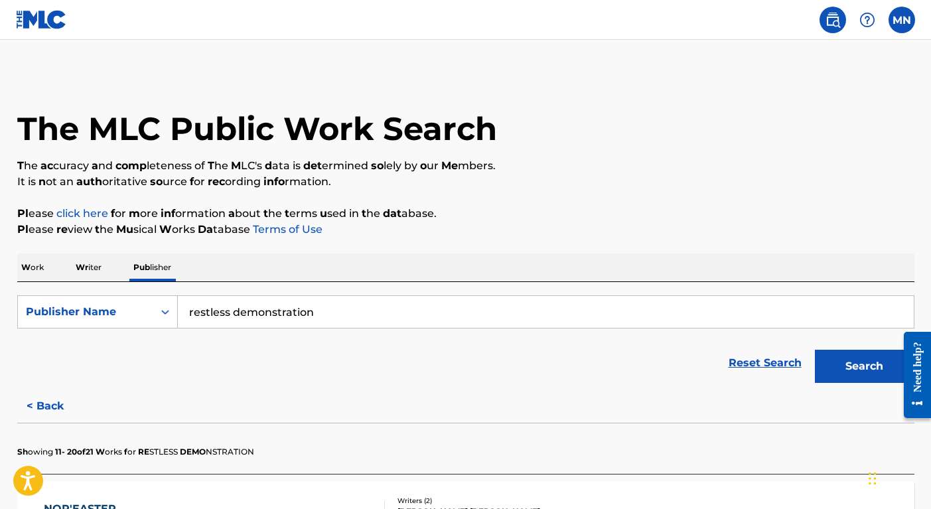
click at [342, 307] on input "restless demonstration" at bounding box center [546, 312] width 736 height 32
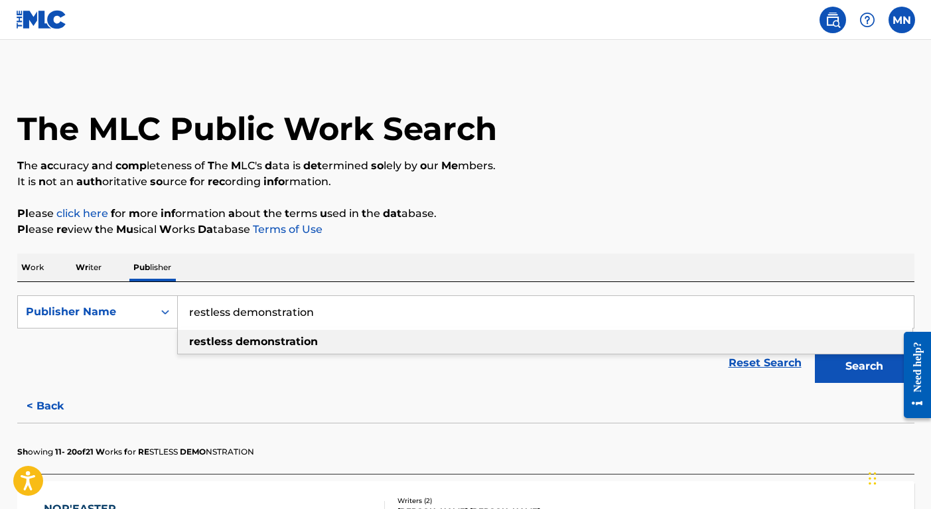
click at [342, 307] on input "restless demonstration" at bounding box center [546, 312] width 736 height 32
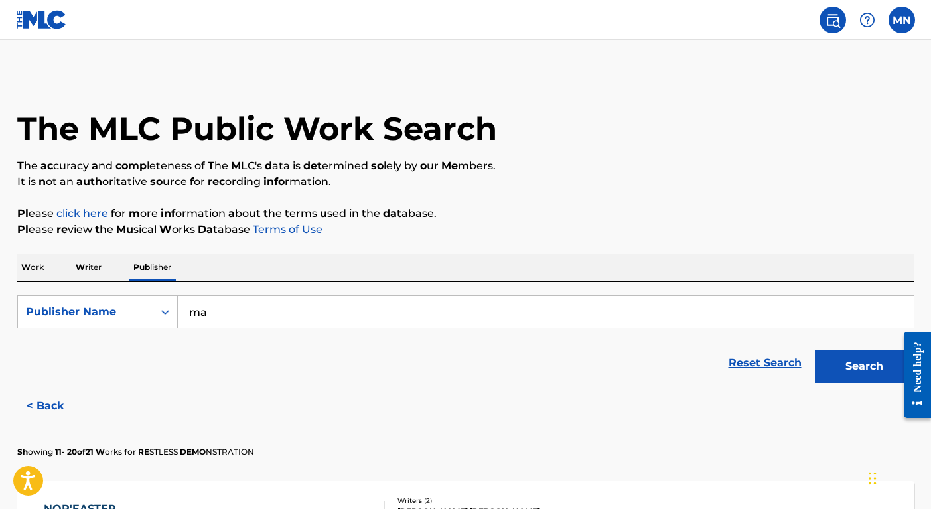
type input "m"
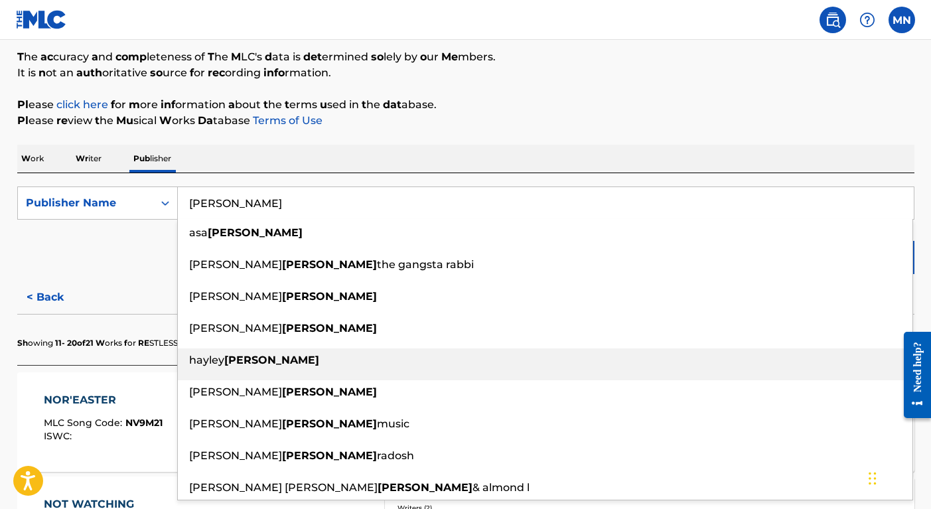
scroll to position [103, 0]
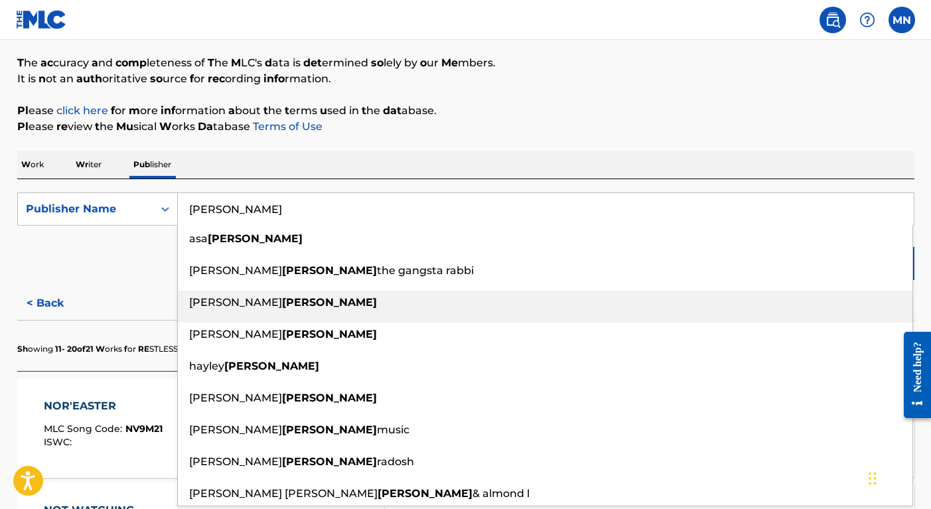
click at [286, 314] on div "[PERSON_NAME]" at bounding box center [545, 303] width 735 height 24
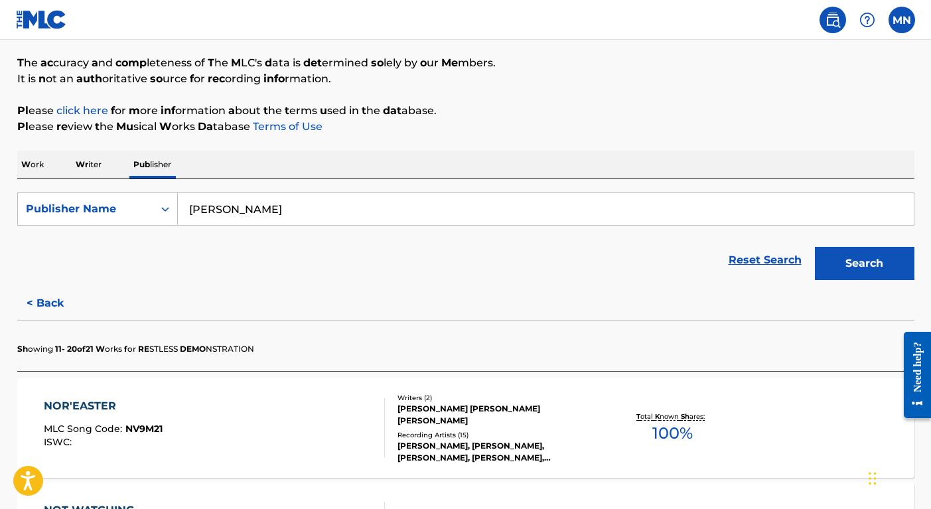
click at [879, 252] on button "Search" at bounding box center [865, 263] width 100 height 33
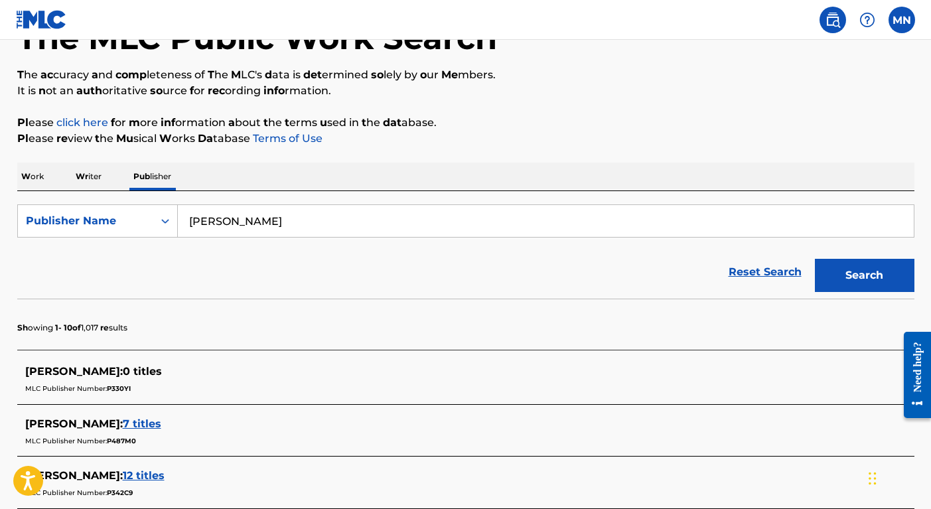
scroll to position [0, 0]
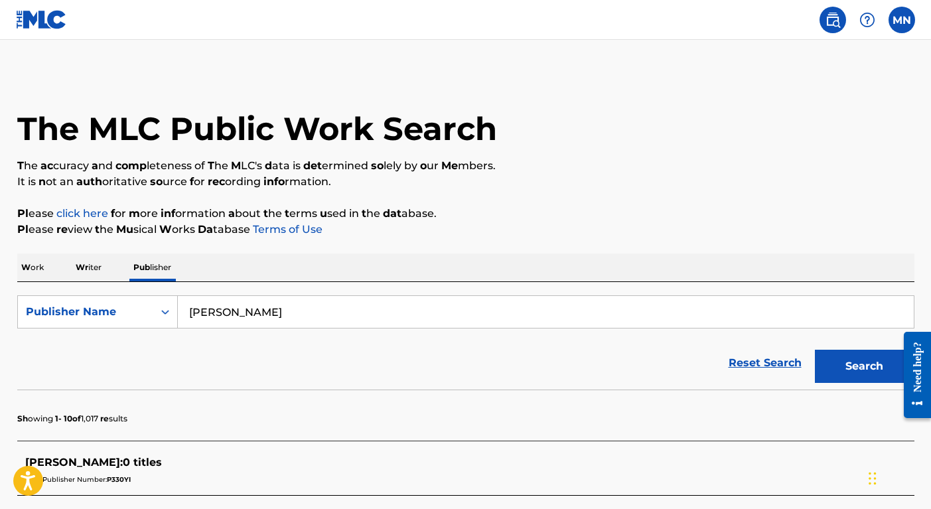
click at [386, 299] on input "[PERSON_NAME]" at bounding box center [546, 312] width 736 height 32
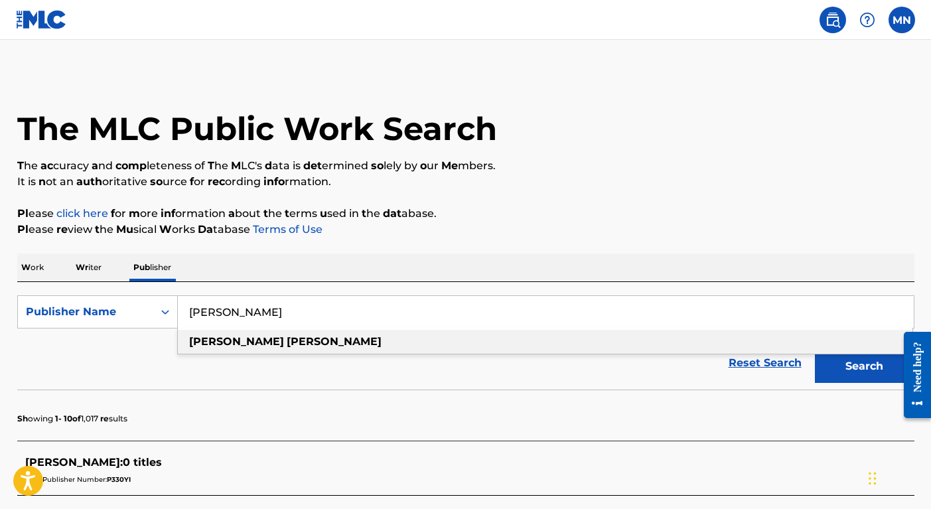
click at [386, 299] on input "[PERSON_NAME]" at bounding box center [546, 312] width 736 height 32
click at [234, 346] on strong "shar" at bounding box center [227, 341] width 25 height 13
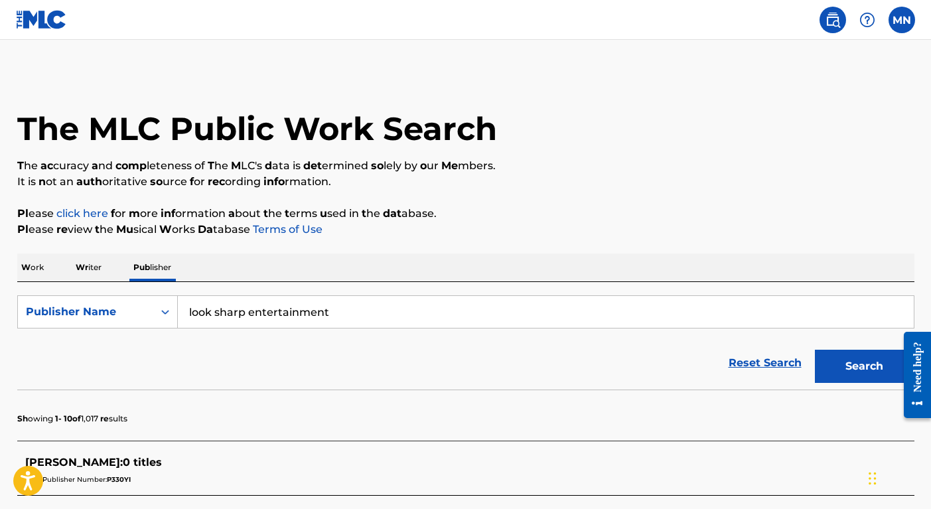
click at [815, 350] on button "Search" at bounding box center [865, 366] width 100 height 33
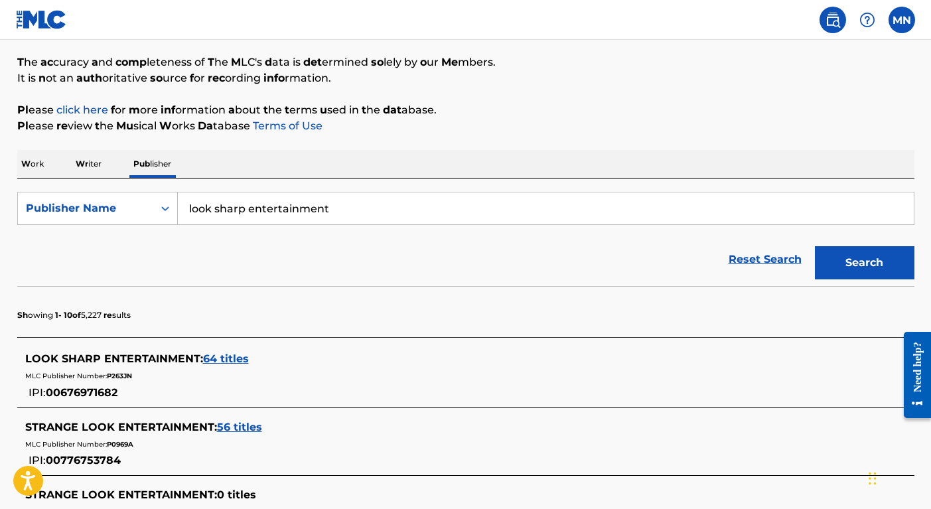
scroll to position [105, 0]
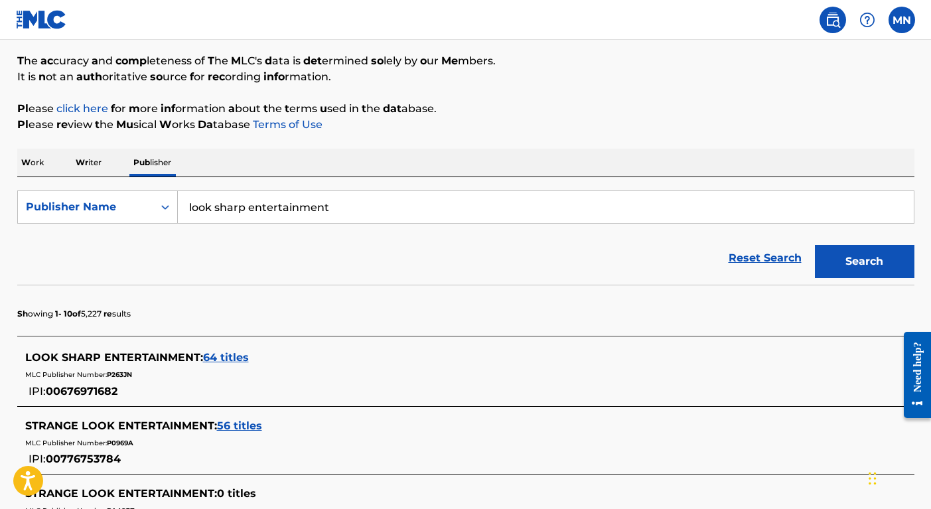
click at [235, 351] on span "64 titles" at bounding box center [226, 357] width 46 height 13
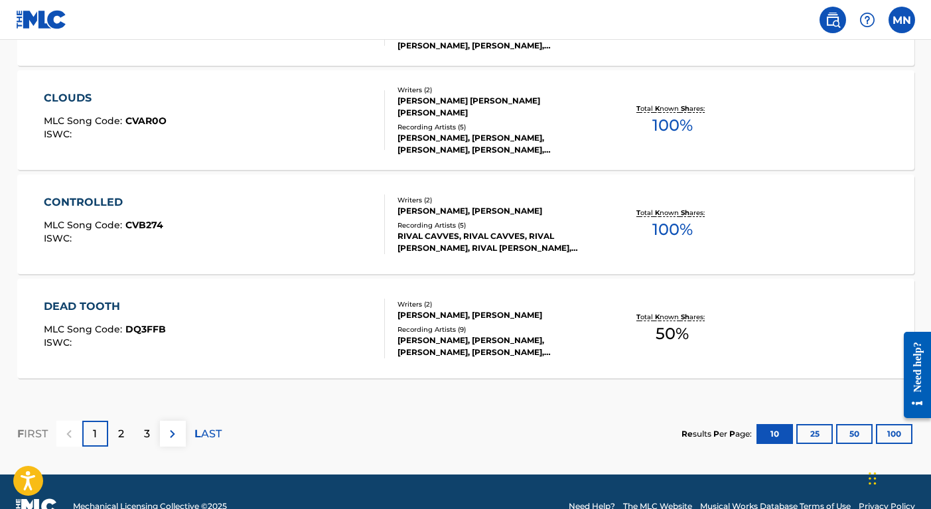
scroll to position [1169, 0]
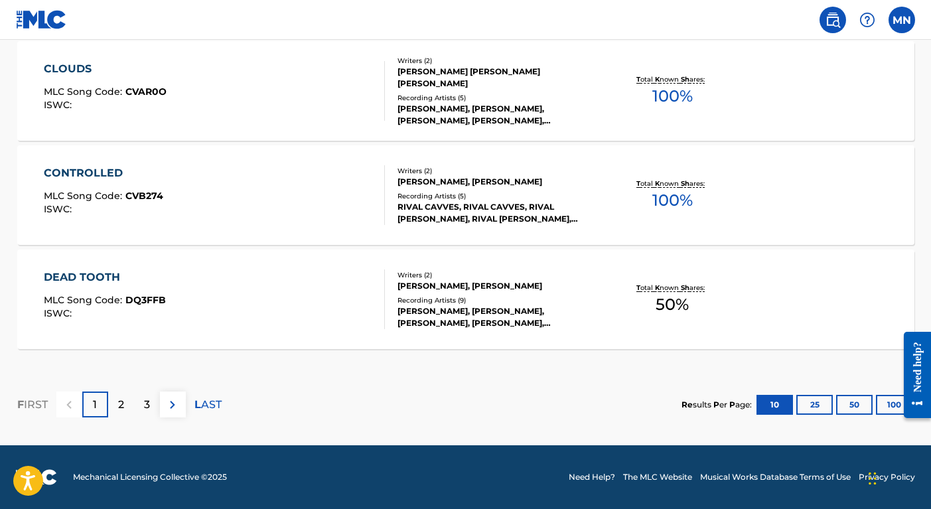
click at [121, 407] on p "2" at bounding box center [121, 405] width 6 height 16
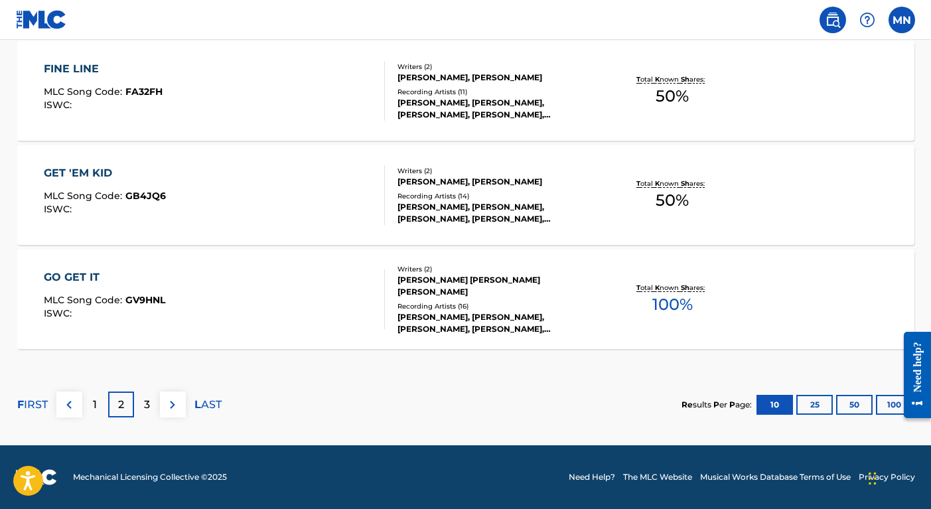
click at [153, 403] on div "3" at bounding box center [147, 405] width 26 height 26
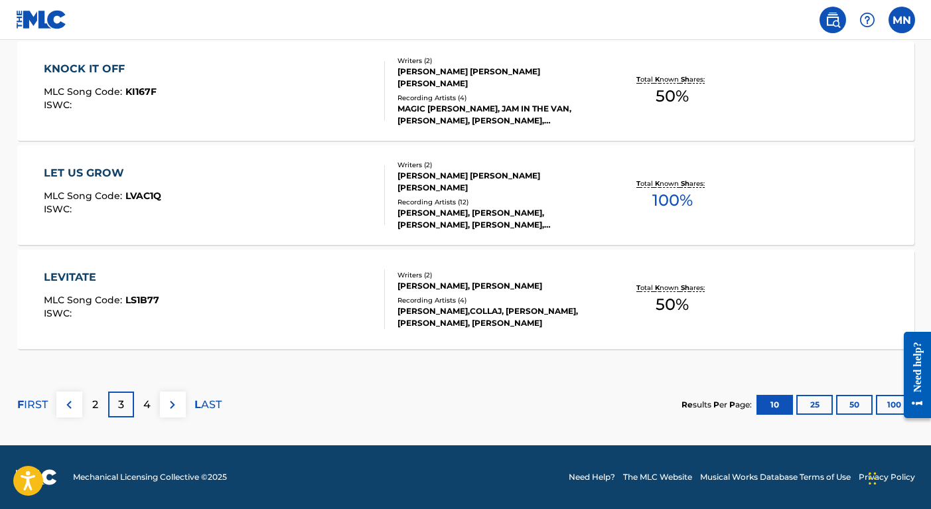
click at [151, 405] on div "4" at bounding box center [147, 405] width 26 height 26
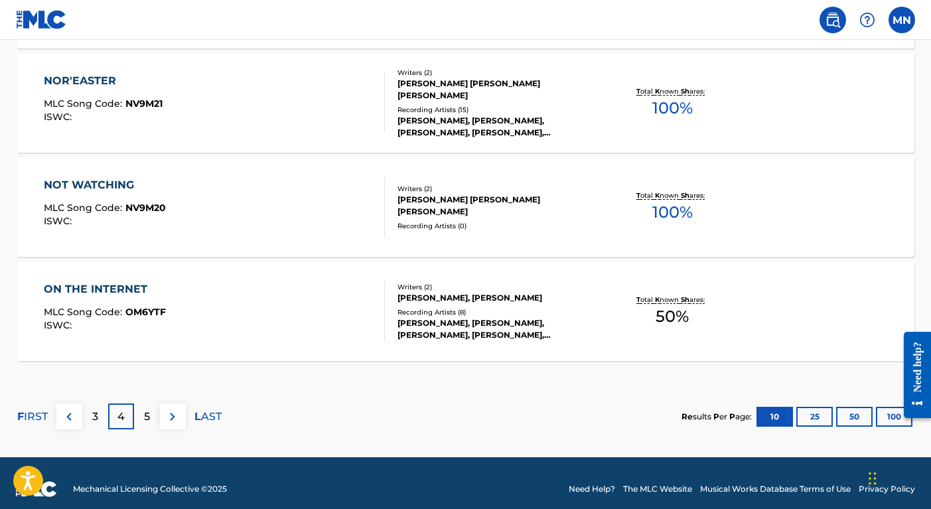
scroll to position [1156, 0]
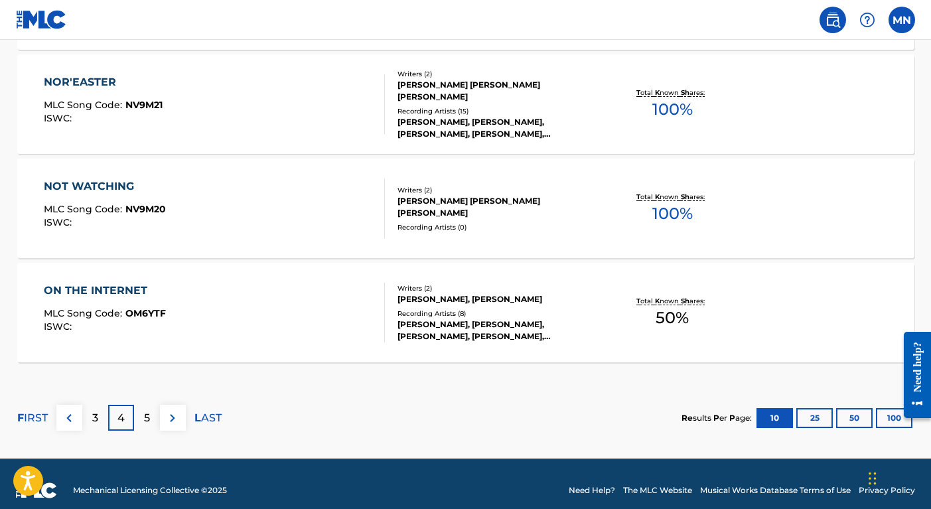
click at [883, 417] on button "100" at bounding box center [894, 418] width 36 height 20
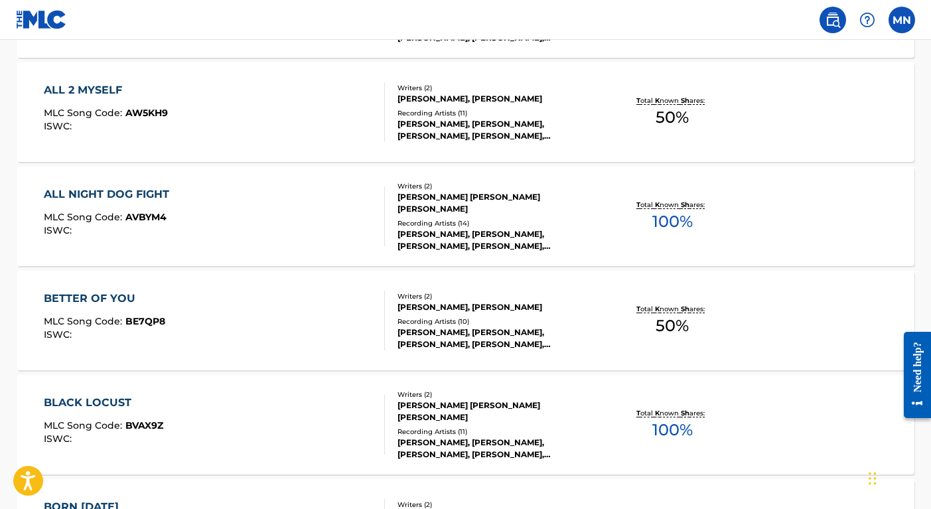
scroll to position [0, 0]
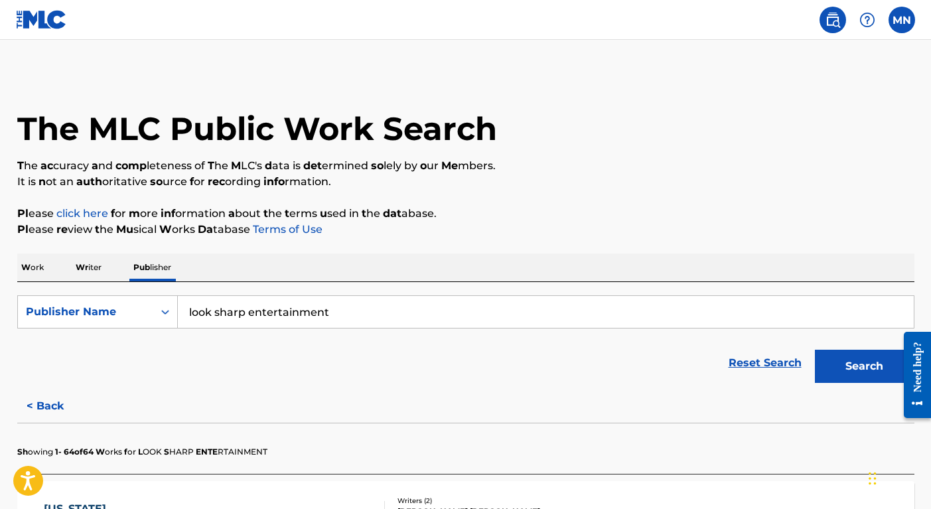
click at [305, 307] on input "look sharp entertainment" at bounding box center [546, 312] width 736 height 32
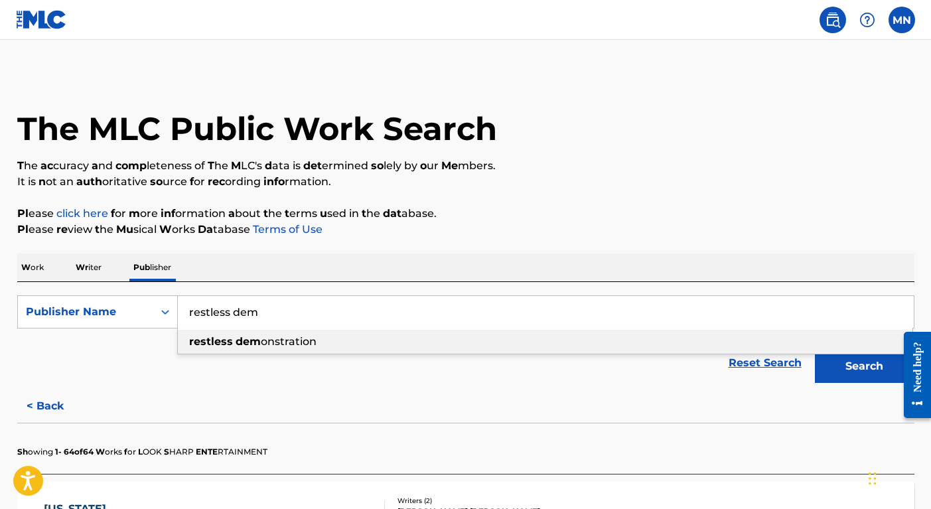
click at [299, 344] on span "onstration" at bounding box center [289, 341] width 56 height 13
type input "restless demonstration"
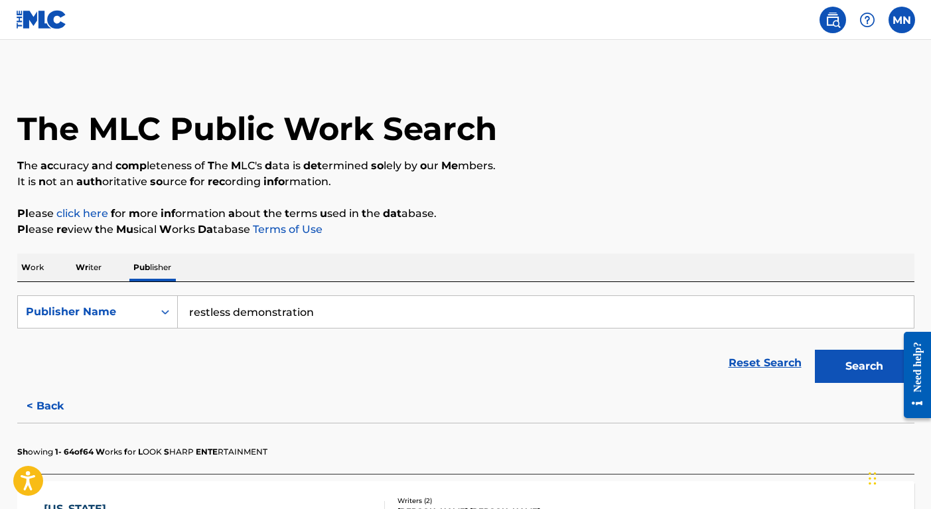
click at [840, 374] on button "Search" at bounding box center [865, 366] width 100 height 33
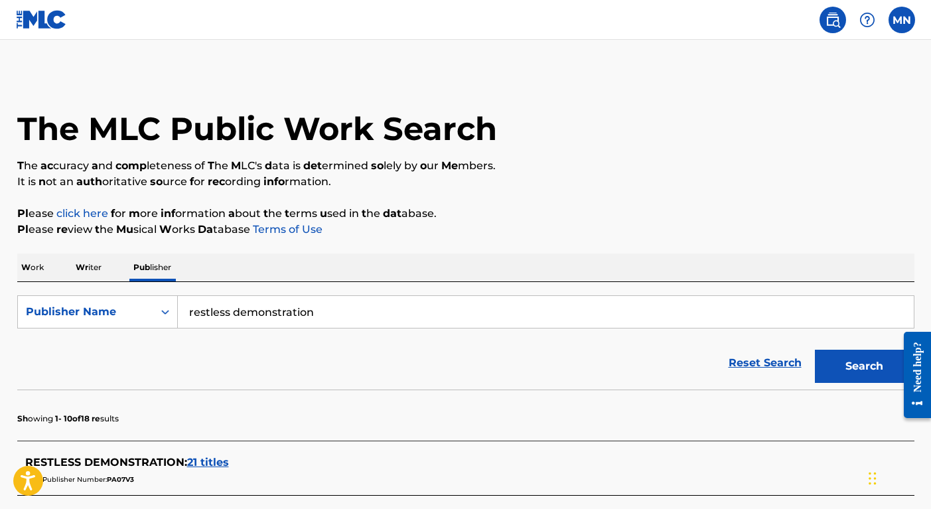
click at [92, 265] on span "Wr iter" at bounding box center [89, 267] width 26 height 10
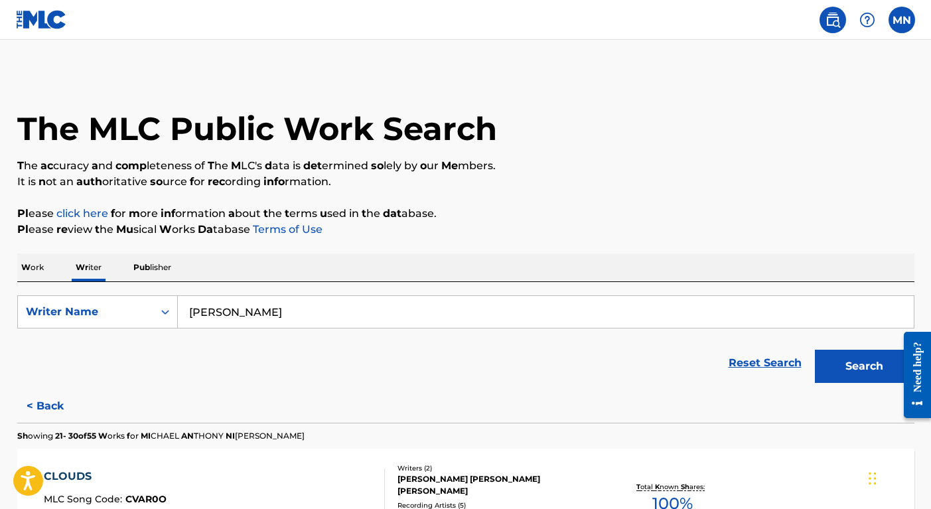
click at [332, 311] on input "[PERSON_NAME]" at bounding box center [546, 312] width 736 height 32
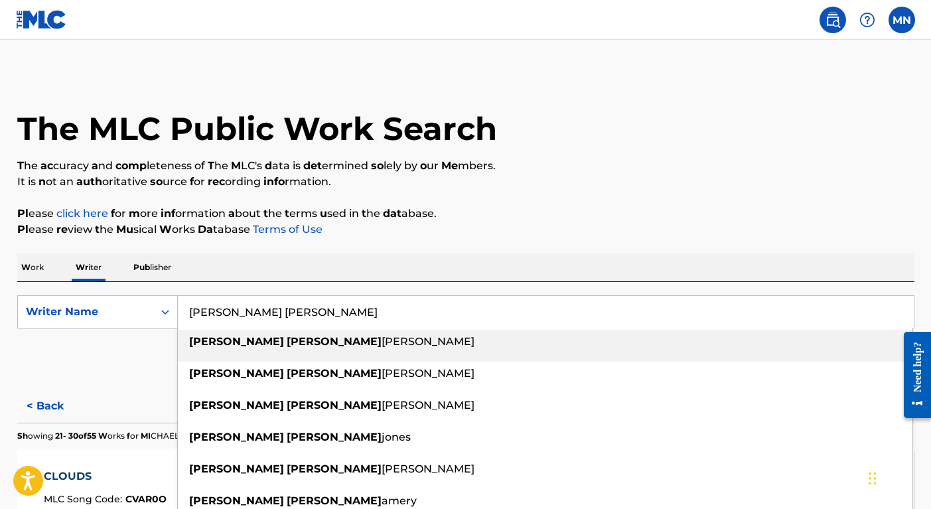
click at [382, 344] on span "[PERSON_NAME]" at bounding box center [428, 341] width 93 height 13
type input "[PERSON_NAME]"
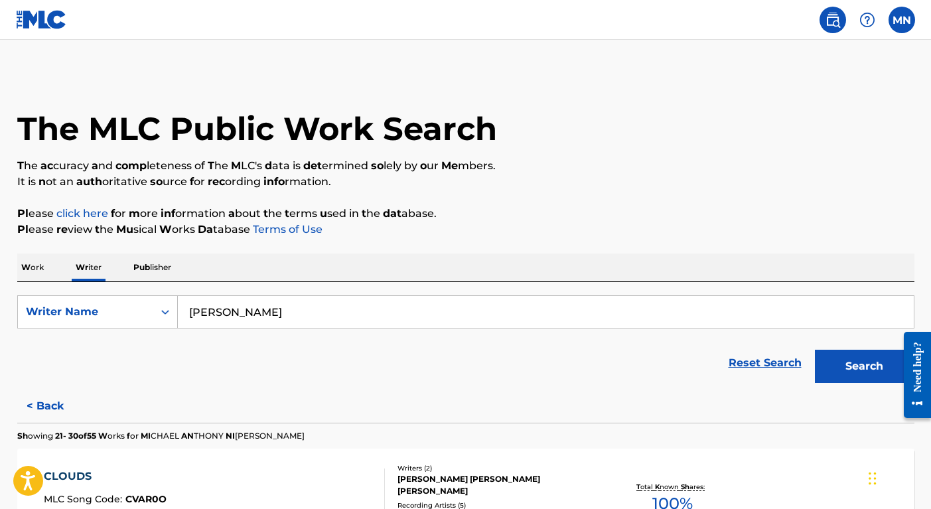
click at [851, 366] on button "Search" at bounding box center [865, 366] width 100 height 33
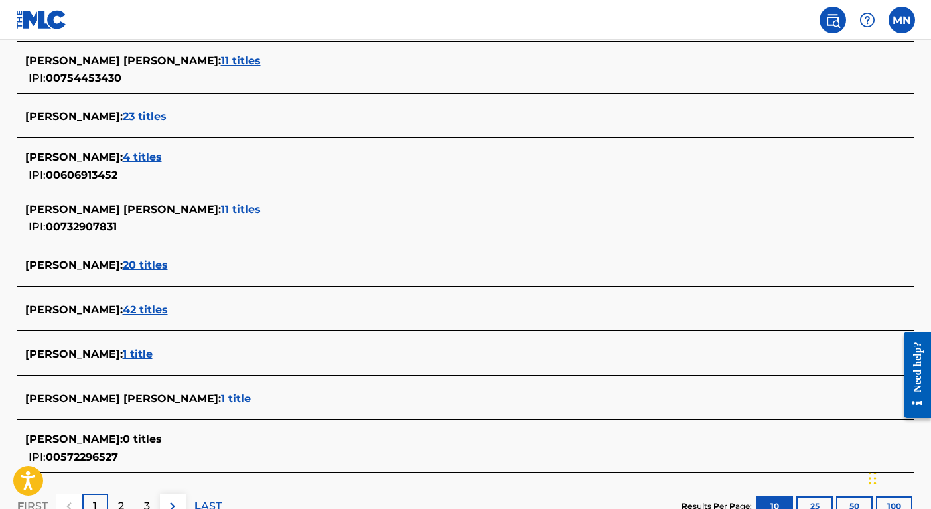
scroll to position [427, 0]
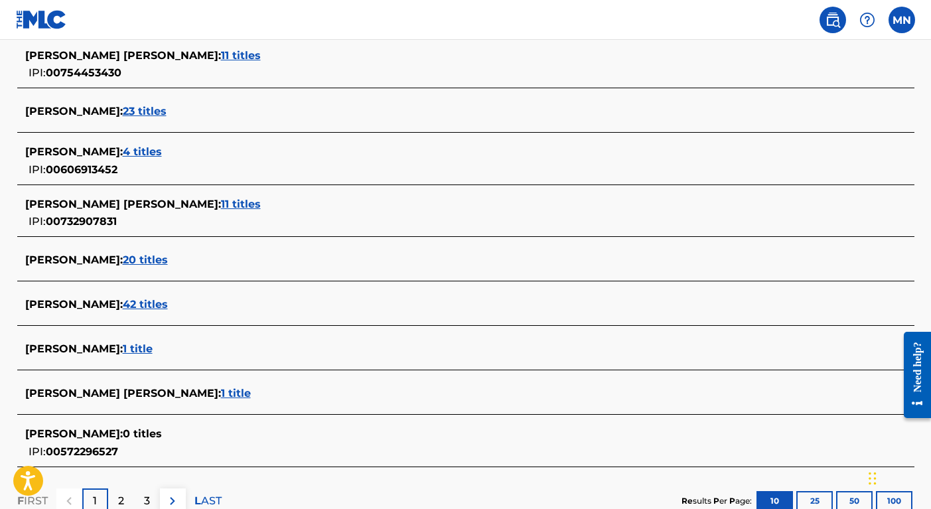
click at [168, 303] on span "42 titles" at bounding box center [145, 304] width 45 height 13
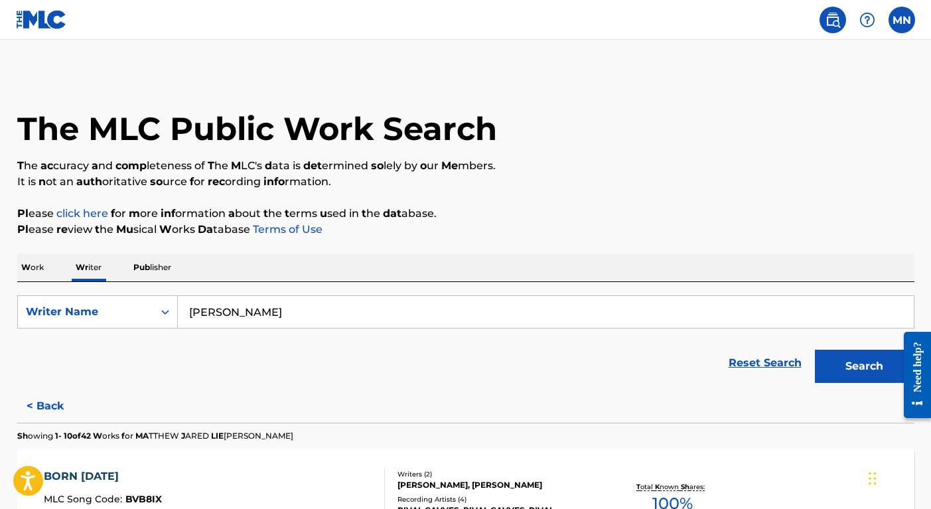
click at [330, 311] on input "[PERSON_NAME]" at bounding box center [546, 312] width 736 height 32
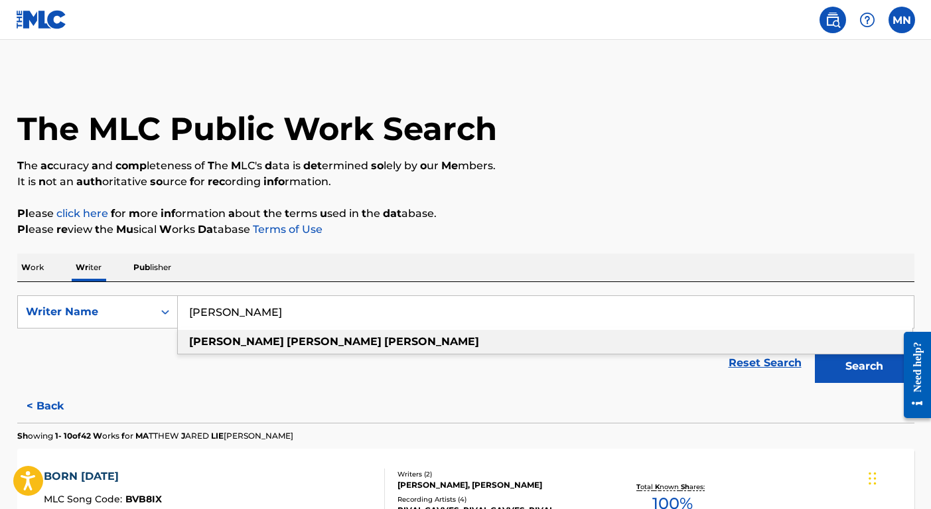
click at [382, 345] on span "Search Form" at bounding box center [383, 341] width 3 height 13
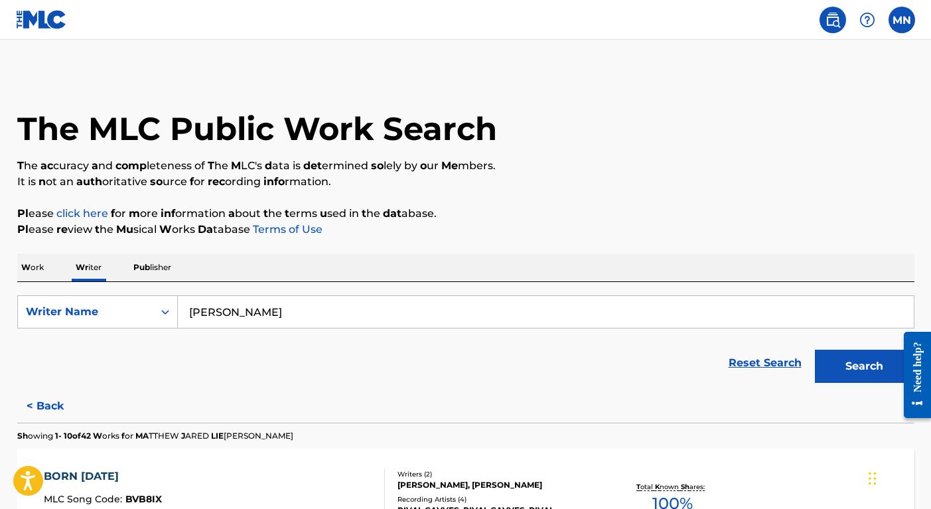
click at [857, 363] on button "Search" at bounding box center [865, 366] width 100 height 33
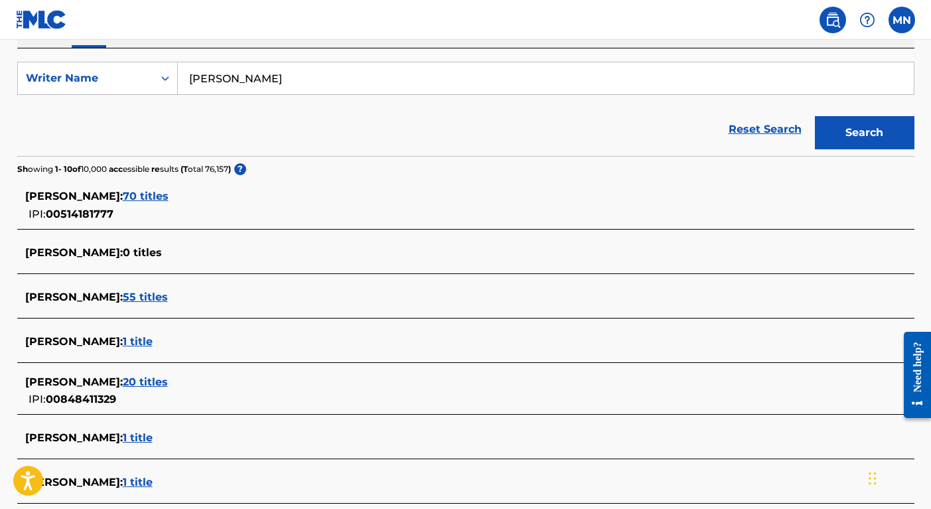
scroll to position [231, 0]
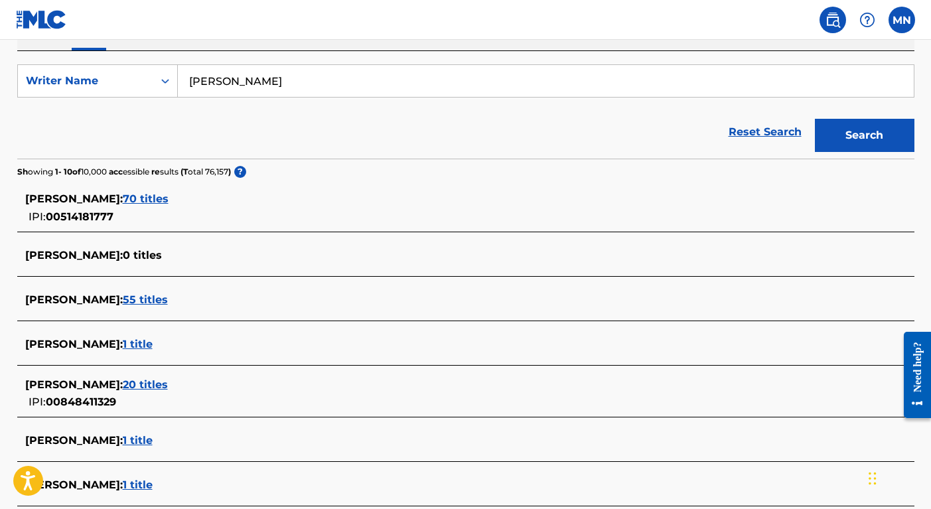
click at [168, 298] on span "55 titles" at bounding box center [145, 299] width 45 height 13
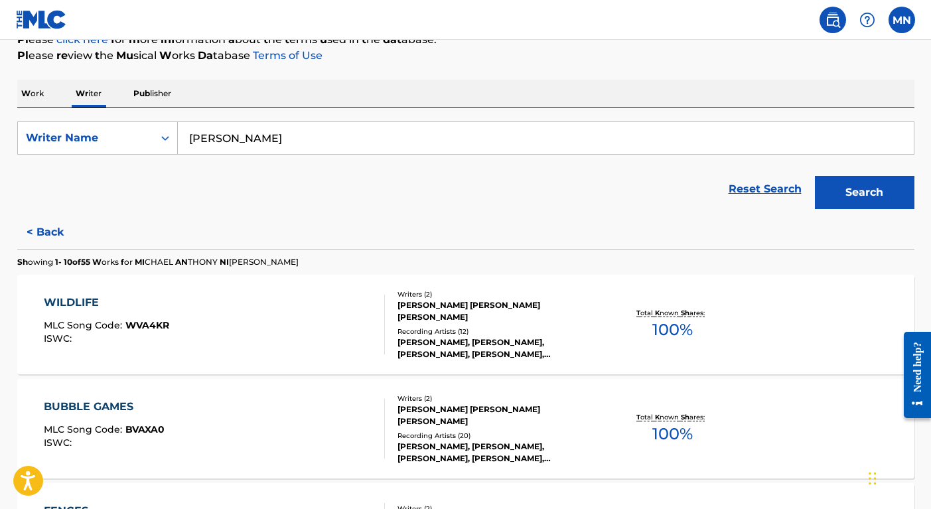
scroll to position [165, 0]
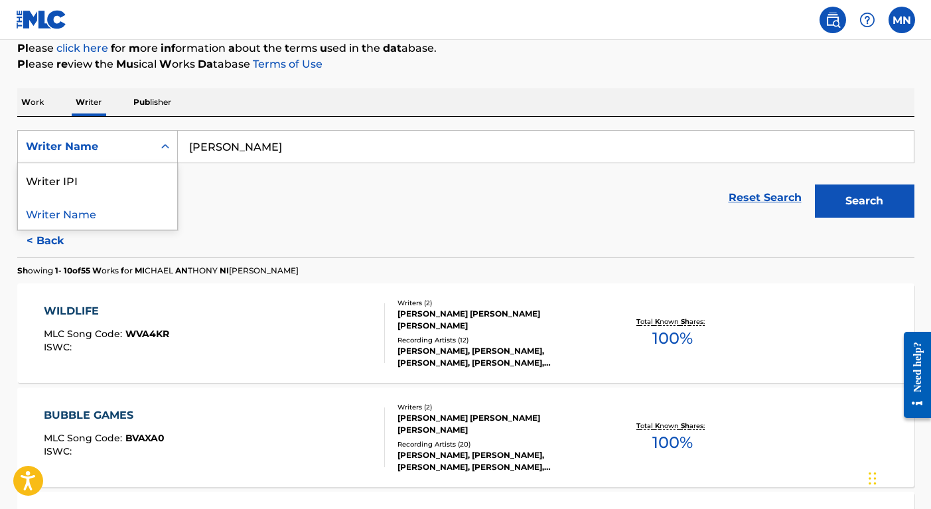
click at [156, 145] on div "Search Form" at bounding box center [165, 147] width 24 height 24
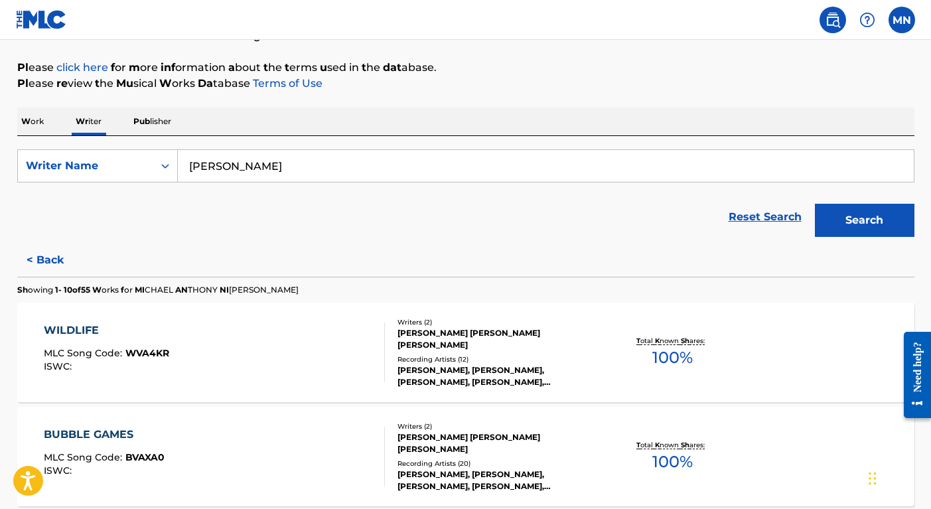
scroll to position [157, 0]
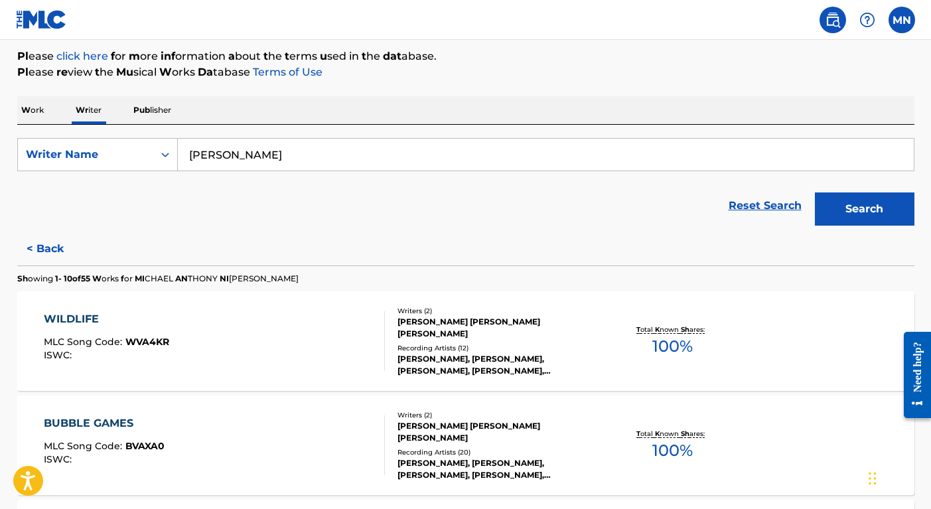
click at [393, 147] on input "[PERSON_NAME]" at bounding box center [546, 155] width 736 height 32
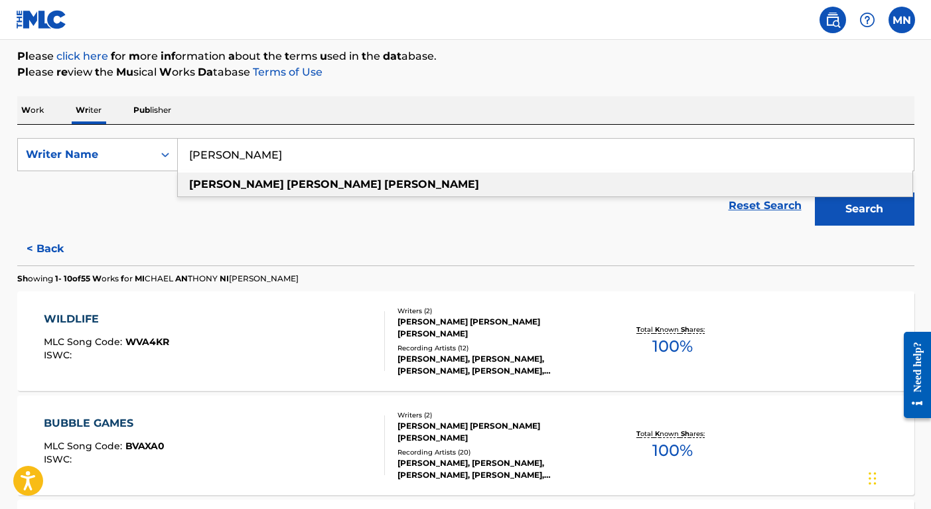
click at [393, 147] on input "[PERSON_NAME]" at bounding box center [546, 155] width 736 height 32
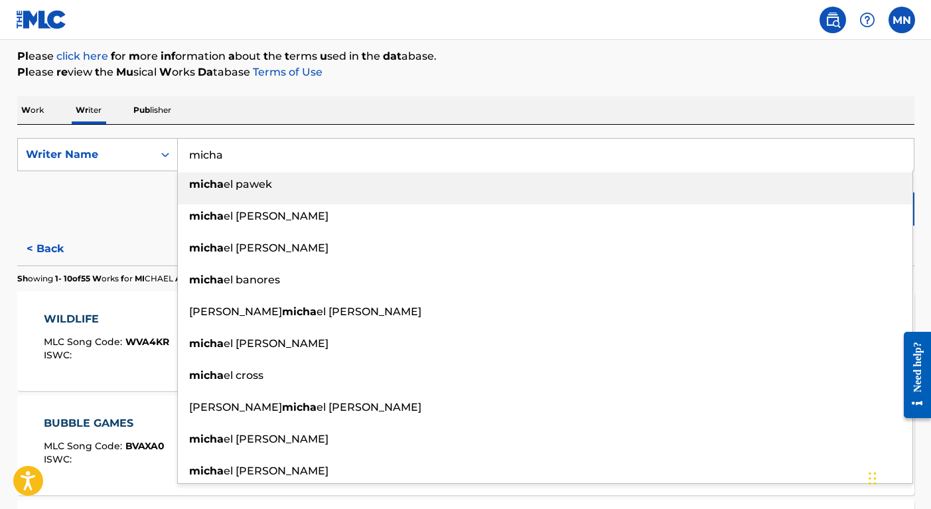
type input "mich"
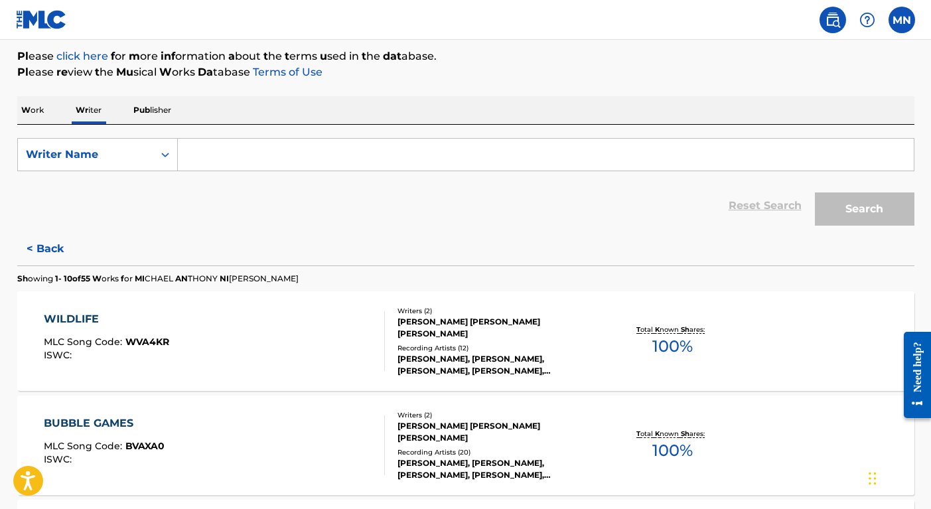
click at [159, 113] on span "Pub lisher" at bounding box center [152, 110] width 38 height 10
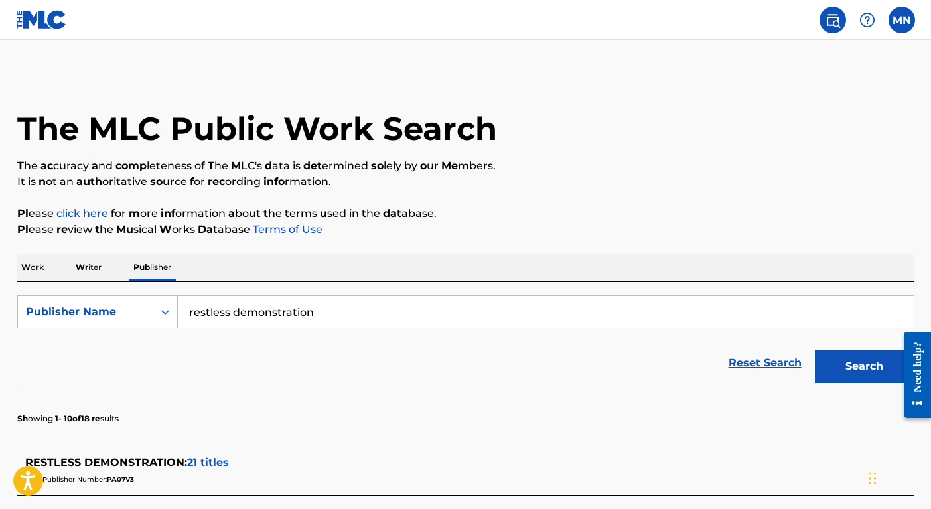
click at [309, 308] on input "restless demonstration" at bounding box center [546, 312] width 736 height 32
click at [657, 307] on input "restless demonstration" at bounding box center [546, 312] width 736 height 32
click at [815, 350] on button "Search" at bounding box center [865, 366] width 100 height 33
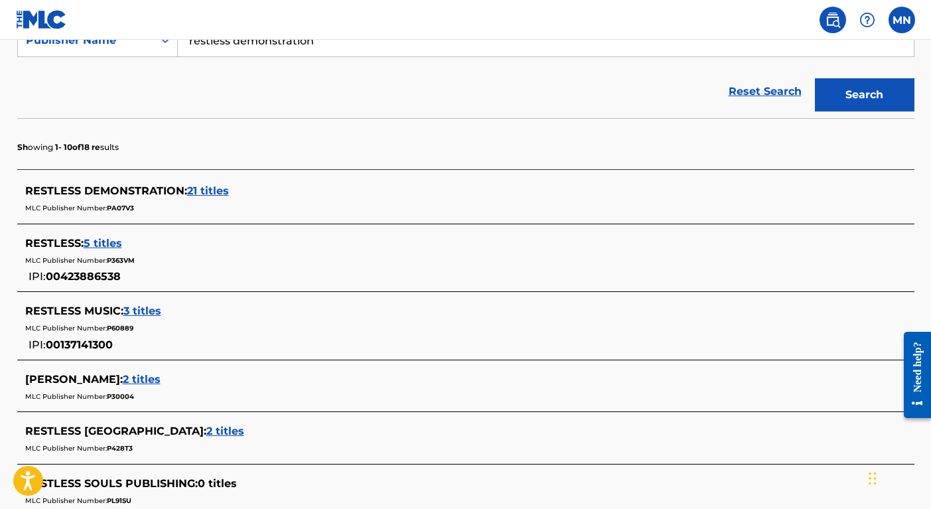
scroll to position [282, 0]
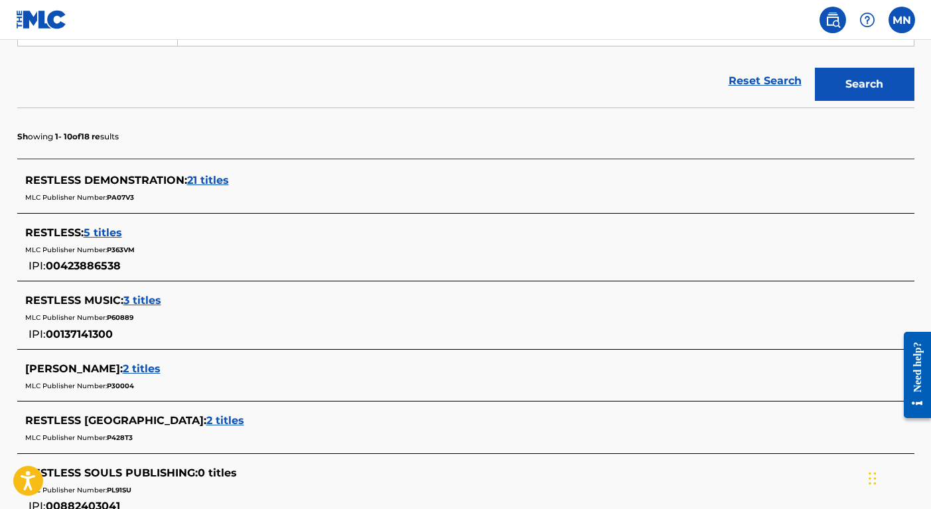
click at [207, 178] on span "21 titles" at bounding box center [208, 180] width 42 height 13
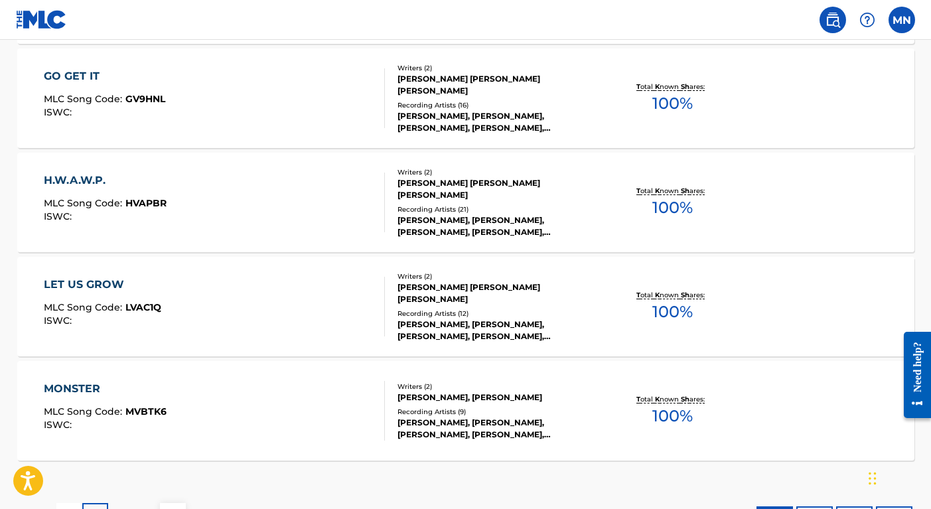
scroll to position [1169, 0]
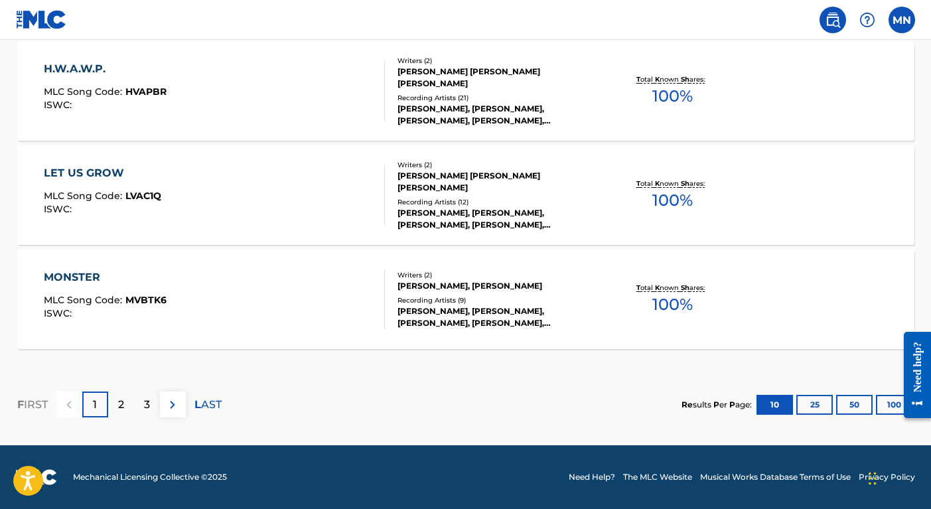
click at [891, 400] on button "100" at bounding box center [894, 405] width 36 height 20
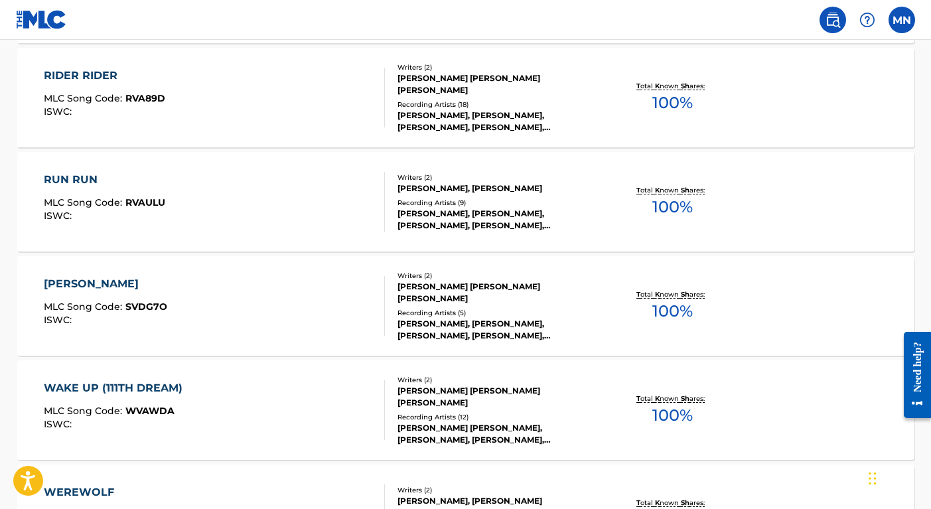
scroll to position [1893, 0]
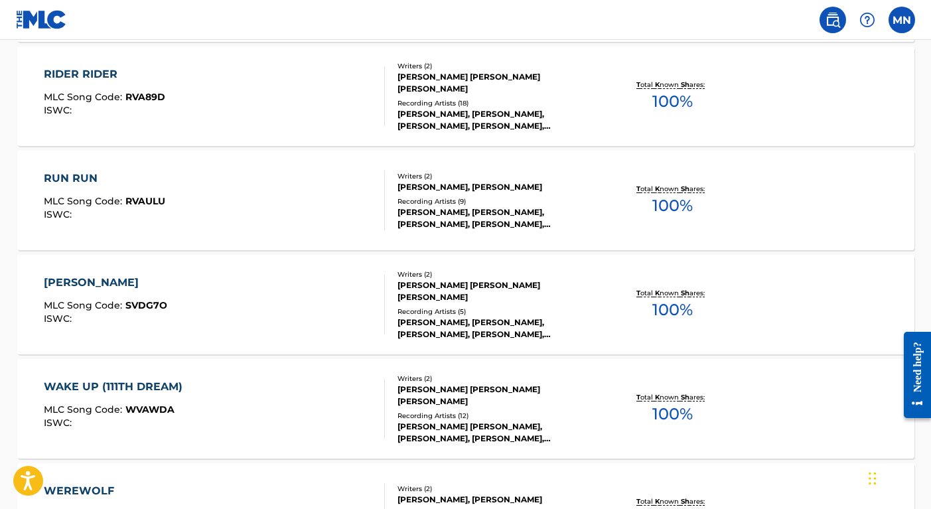
click at [529, 319] on div "[PERSON_NAME], [PERSON_NAME], [PERSON_NAME], [PERSON_NAME], [PERSON_NAME]" at bounding box center [498, 329] width 200 height 24
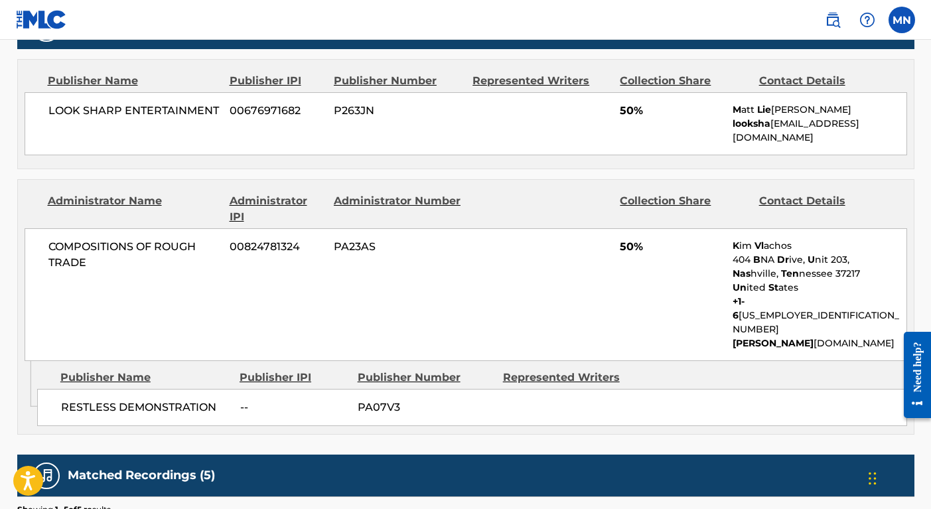
scroll to position [644, 0]
